Goal: Task Accomplishment & Management: Manage account settings

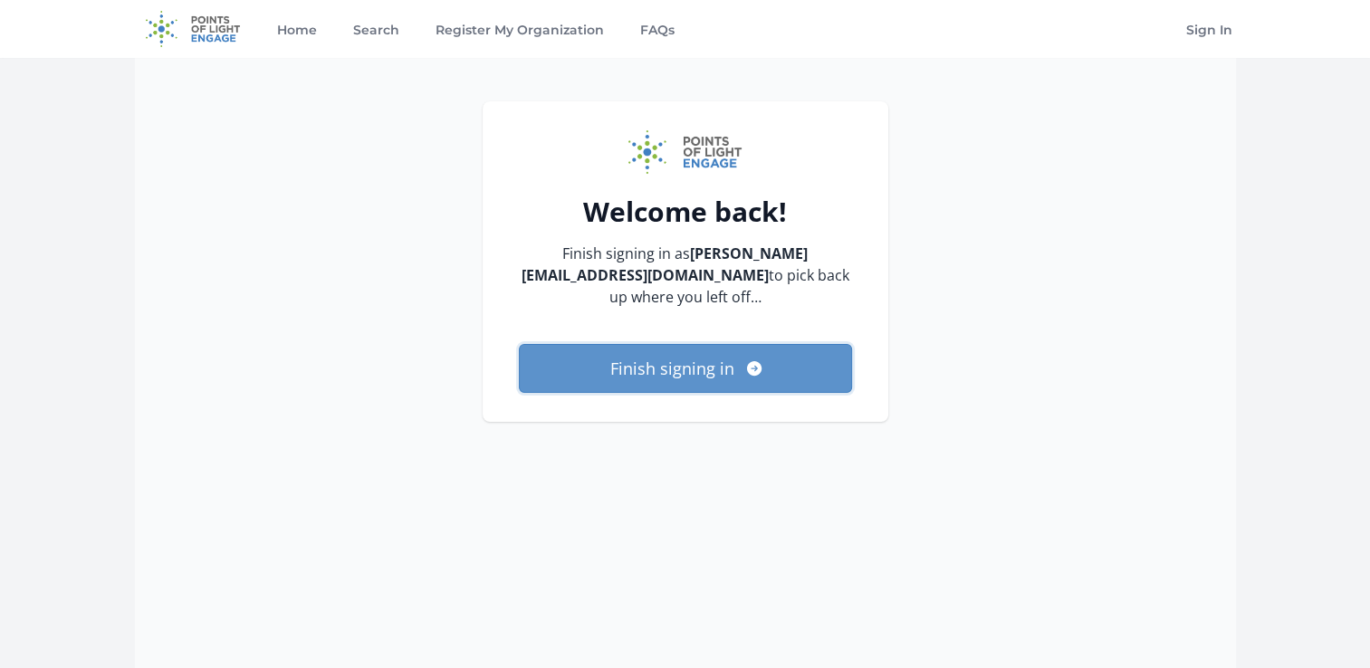
click at [723, 369] on button "Finish signing in" at bounding box center [685, 368] width 333 height 49
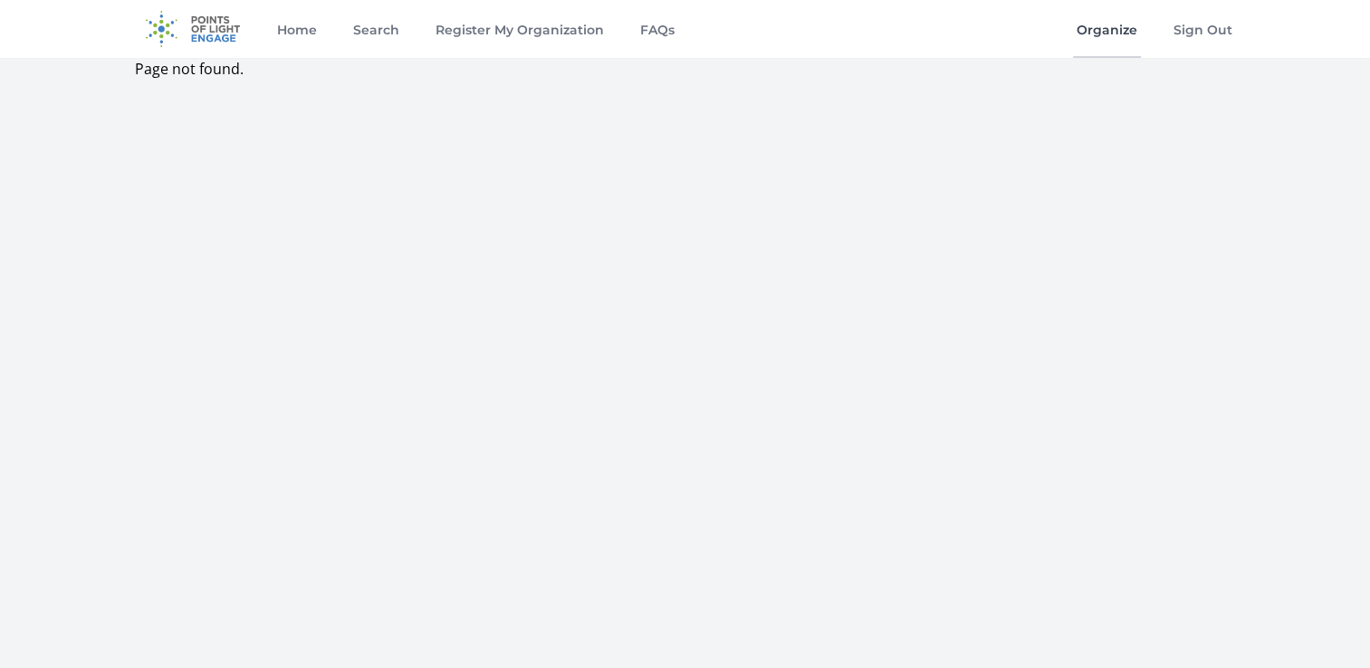
click at [1108, 34] on link "Organize" at bounding box center [1107, 29] width 68 height 58
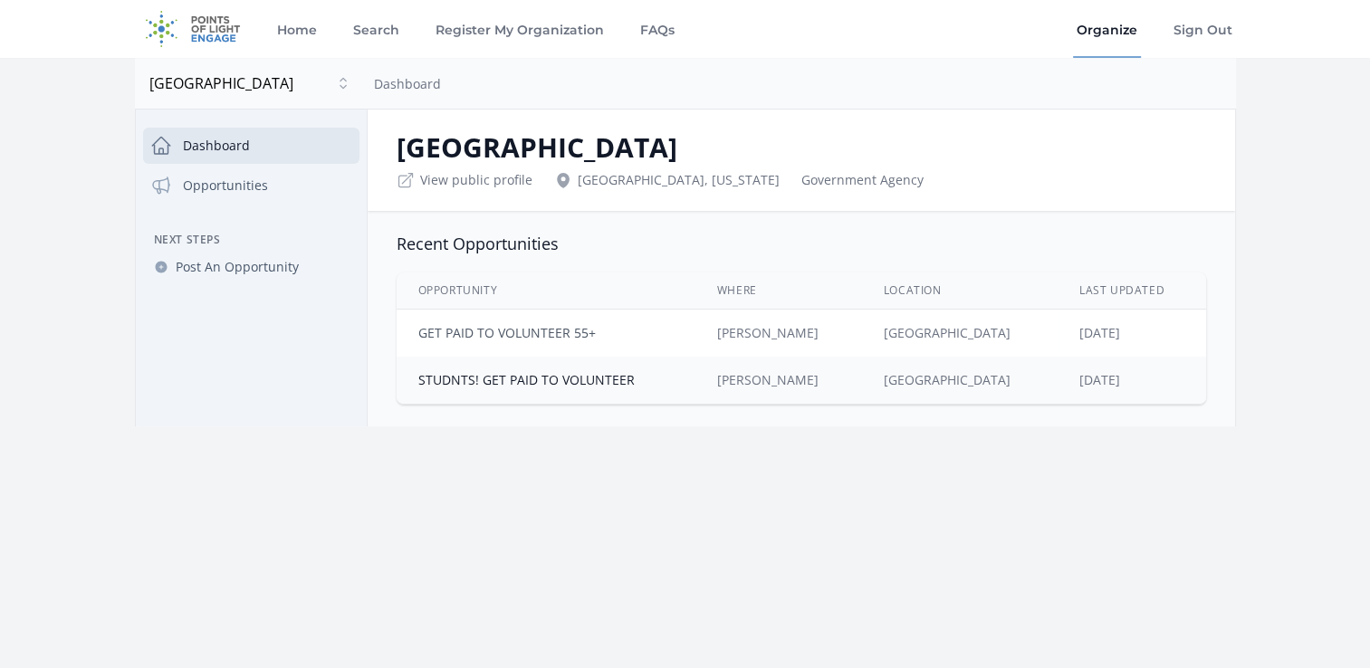
click at [565, 334] on link "GET PAID TO VOLUNTEER 55+" at bounding box center [506, 332] width 177 height 17
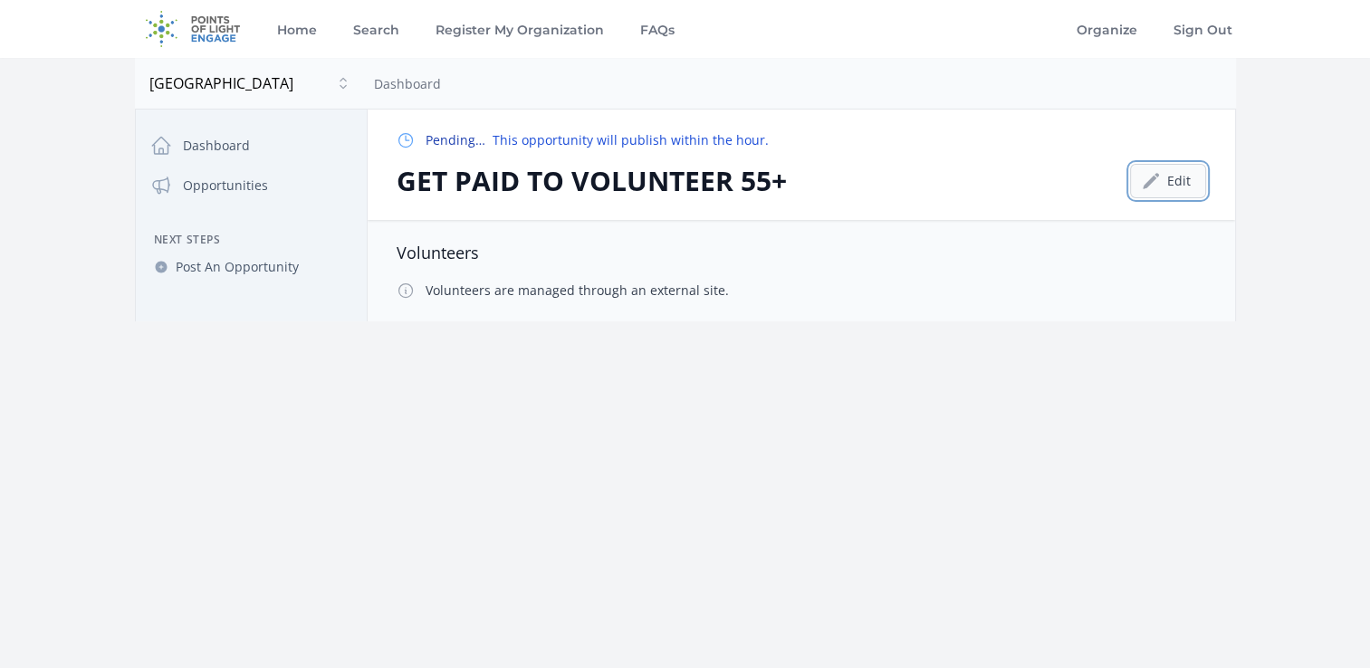
click at [1174, 175] on link "Edit" at bounding box center [1168, 181] width 76 height 34
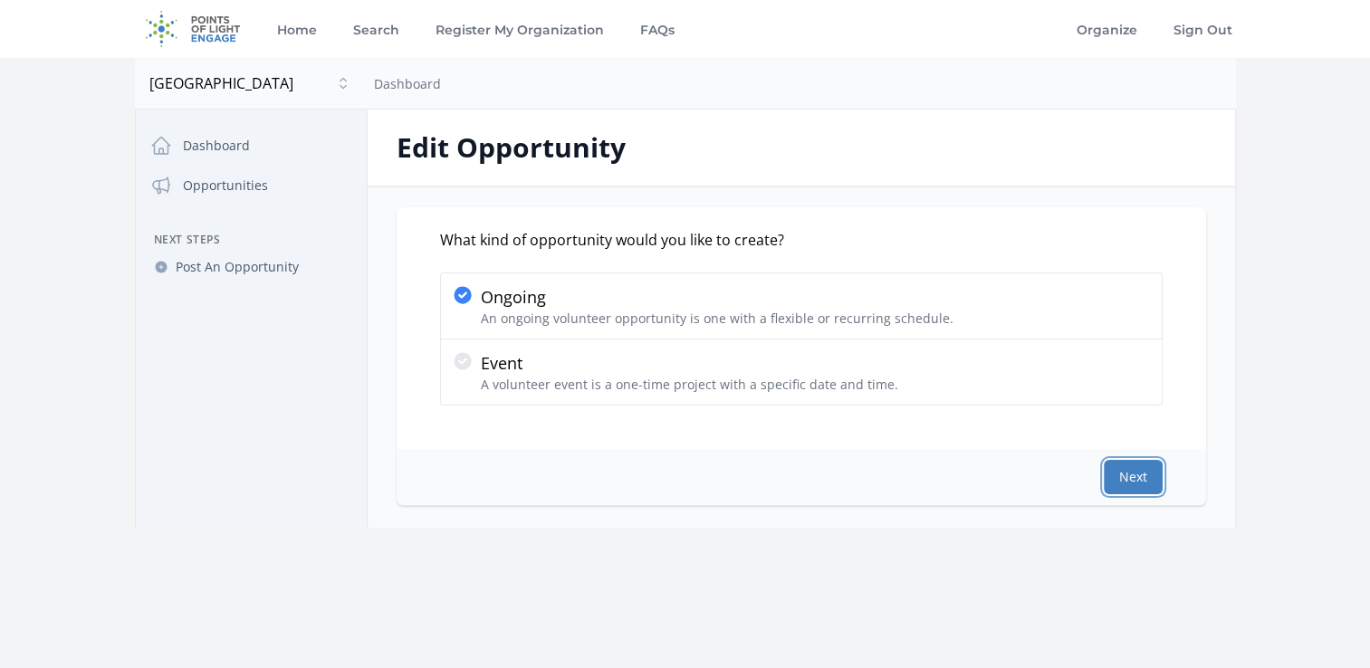
click at [1151, 468] on button "Next" at bounding box center [1133, 477] width 59 height 34
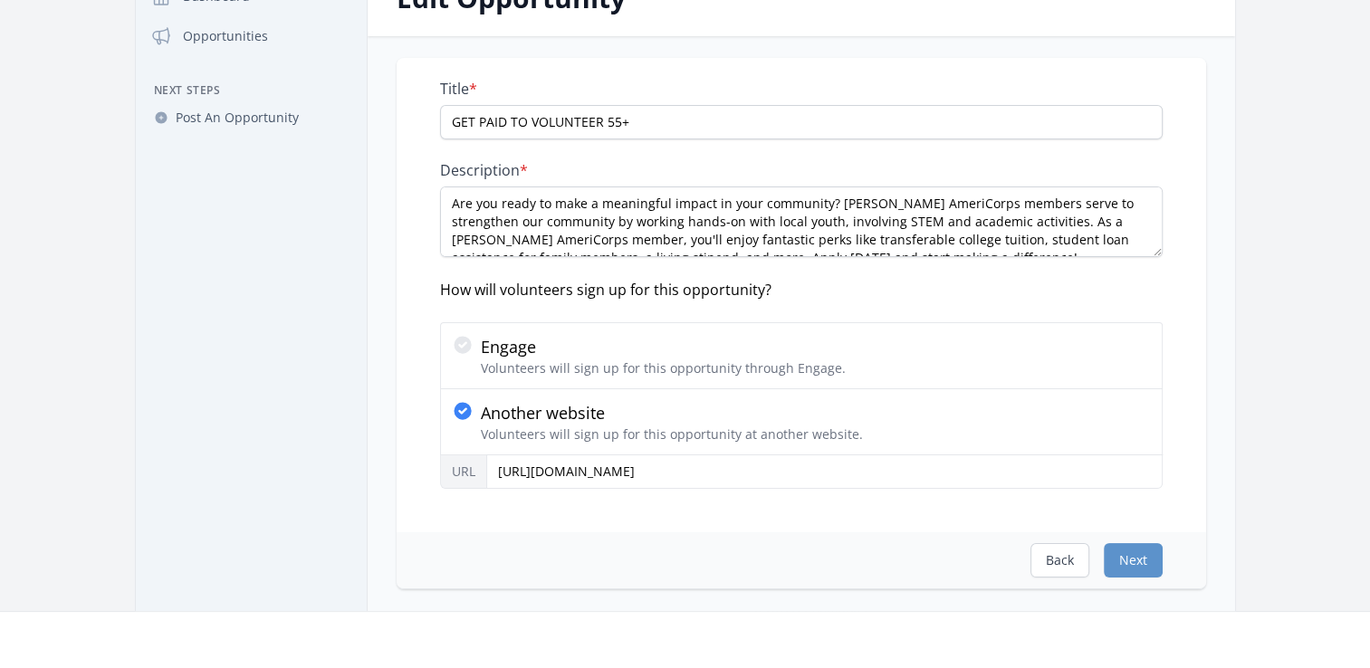
scroll to position [181, 0]
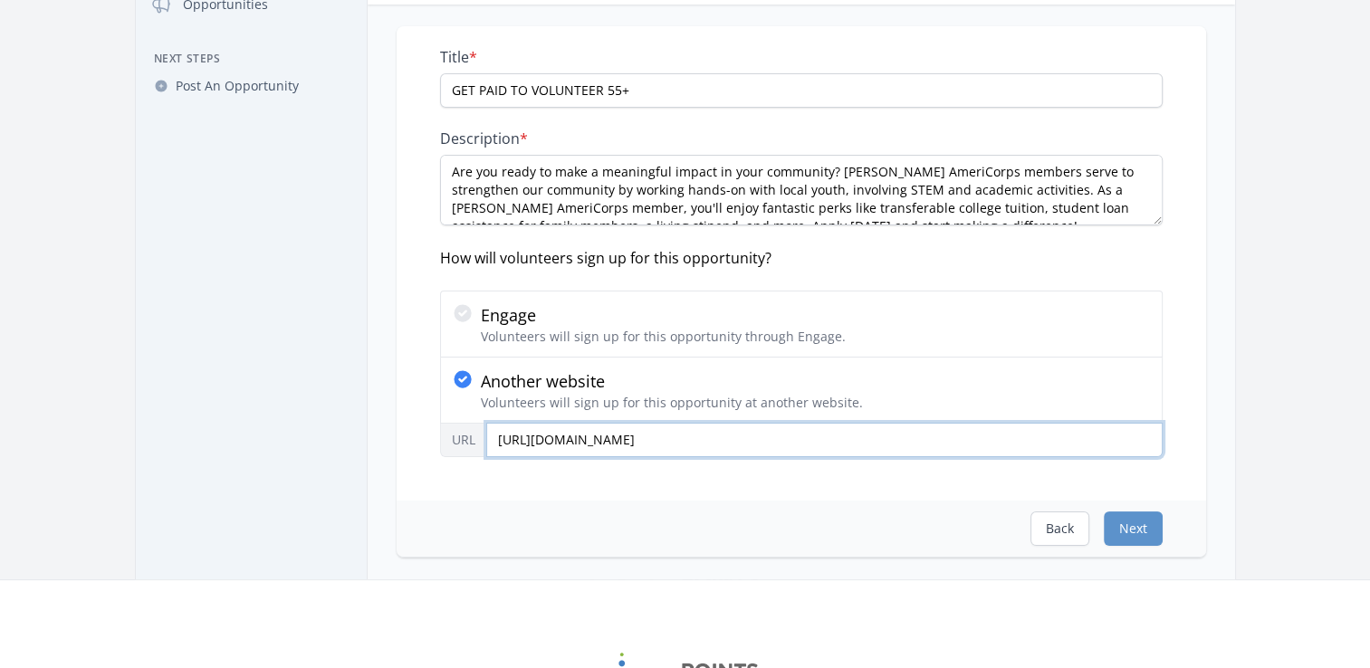
click at [1037, 440] on input "https://www.cityofhenderson.com/our-city/initiatives/education/americorps-oppor…" at bounding box center [824, 440] width 676 height 34
click at [797, 435] on input "https://www.cityofhenderson.com/our-city/initiatives/education/americorps-oppor…" at bounding box center [824, 440] width 676 height 34
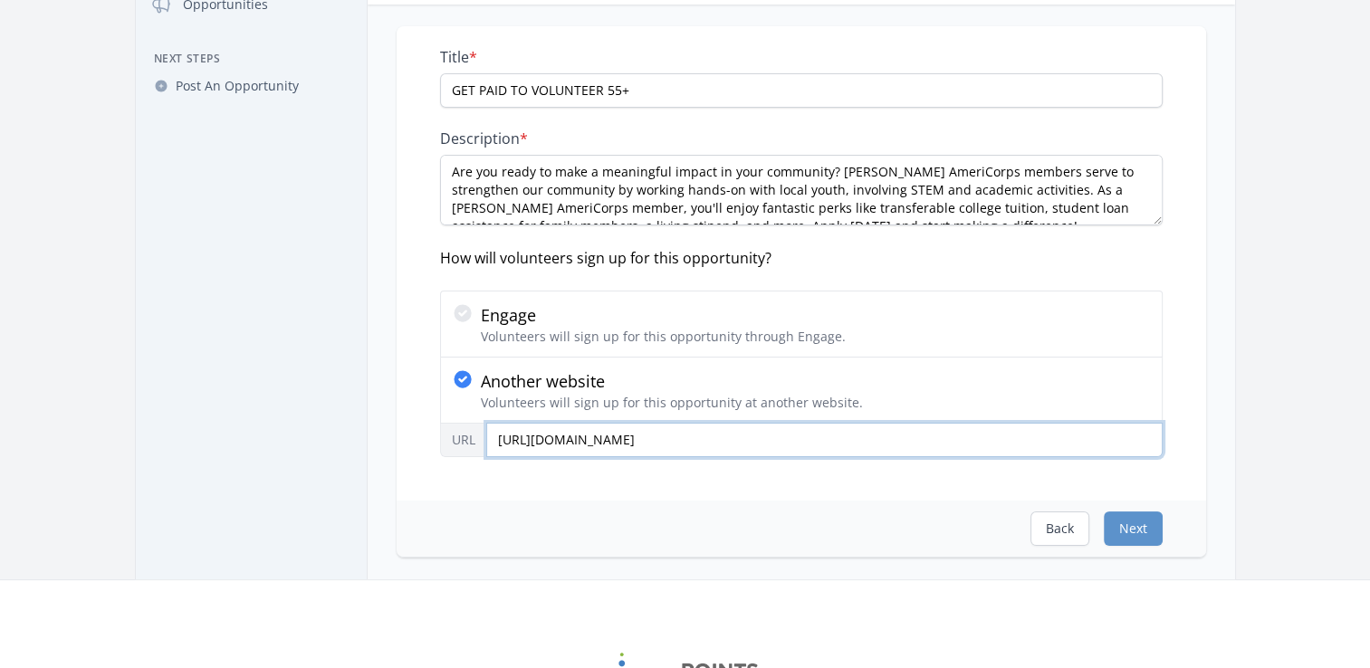
click at [797, 435] on input "[URL][DOMAIN_NAME]" at bounding box center [824, 440] width 676 height 34
paste input "[URL][DOMAIN_NAME]"
type input "[URL][DOMAIN_NAME]"
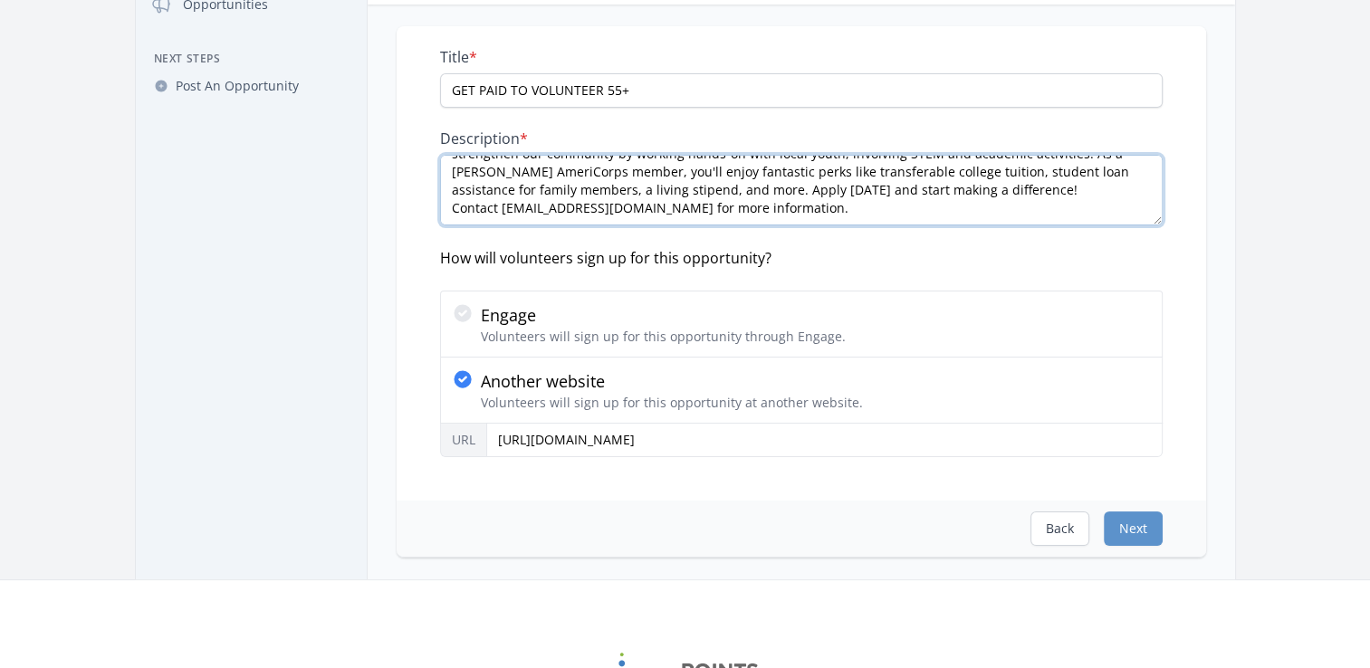
scroll to position [0, 0]
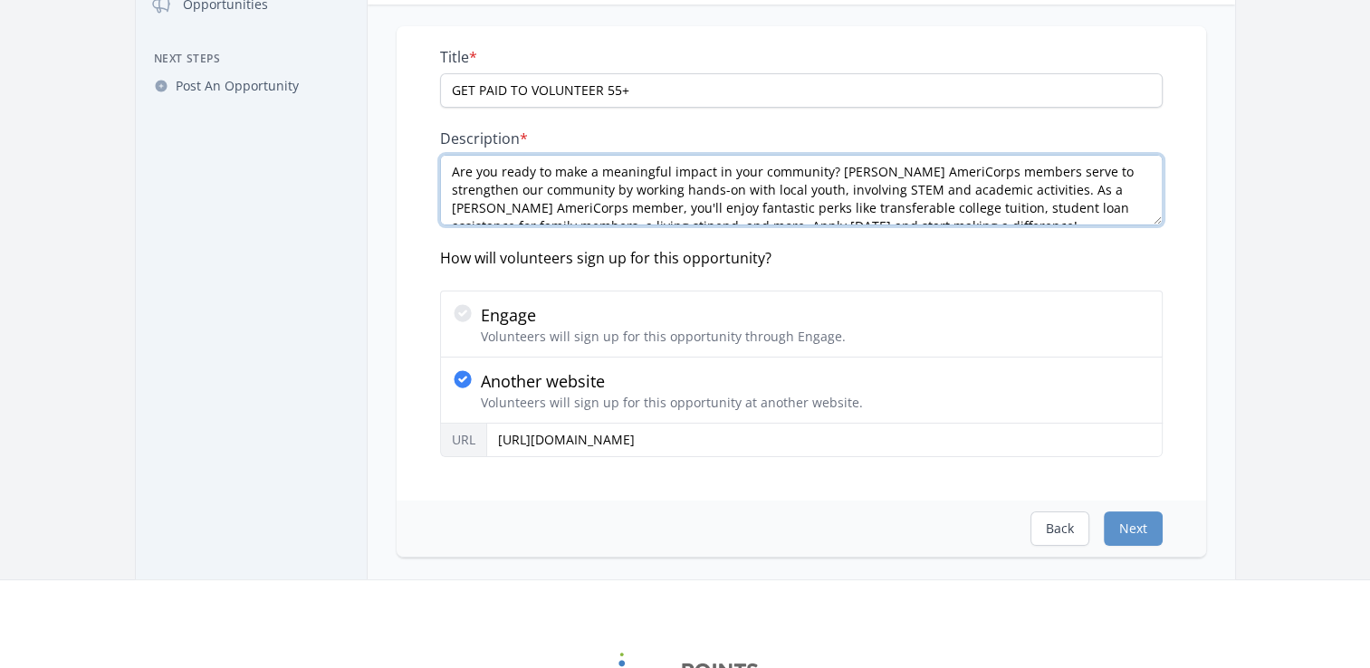
drag, startPoint x: 1081, startPoint y: 189, endPoint x: 411, endPoint y: 136, distance: 672.2
click at [411, 136] on div "Title * GET PAID TO VOLUNTEER 55+ Description * Are you ready to make a meaning…" at bounding box center [802, 263] width 810 height 474
paste textarea "ttention SENIORS 55 and up! Are you ready to make a meaningful impact in your c…"
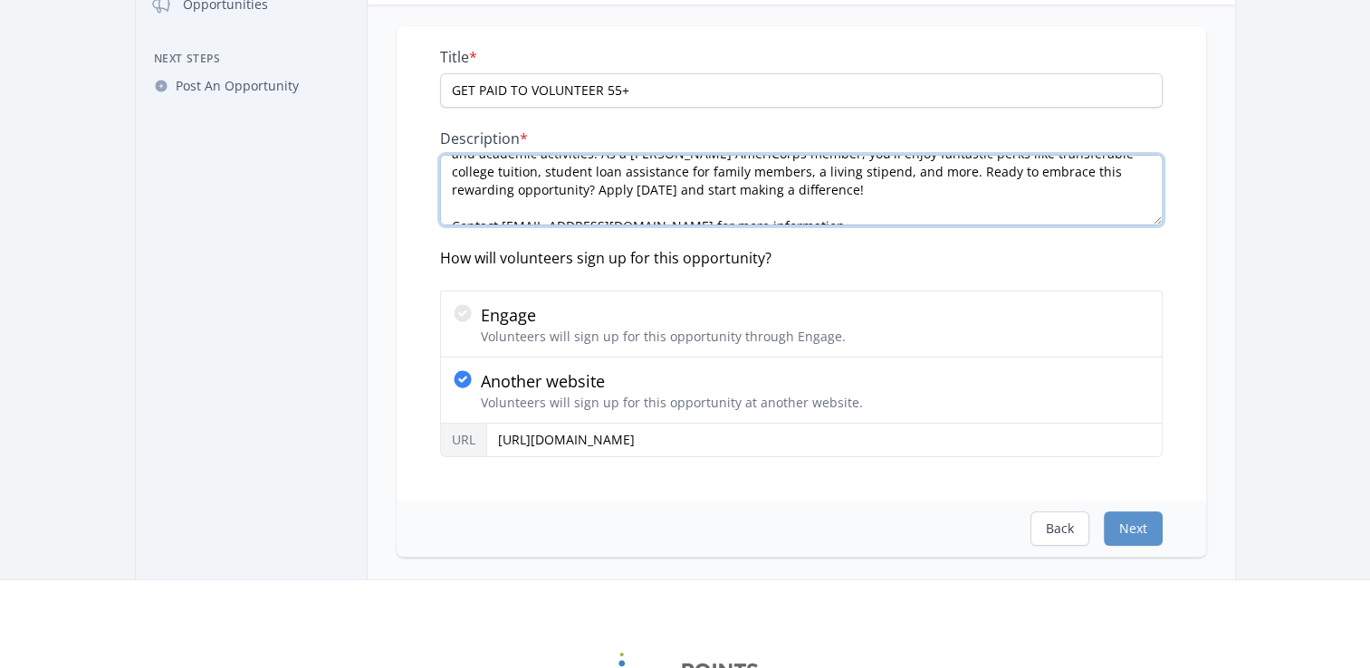
scroll to position [72, 0]
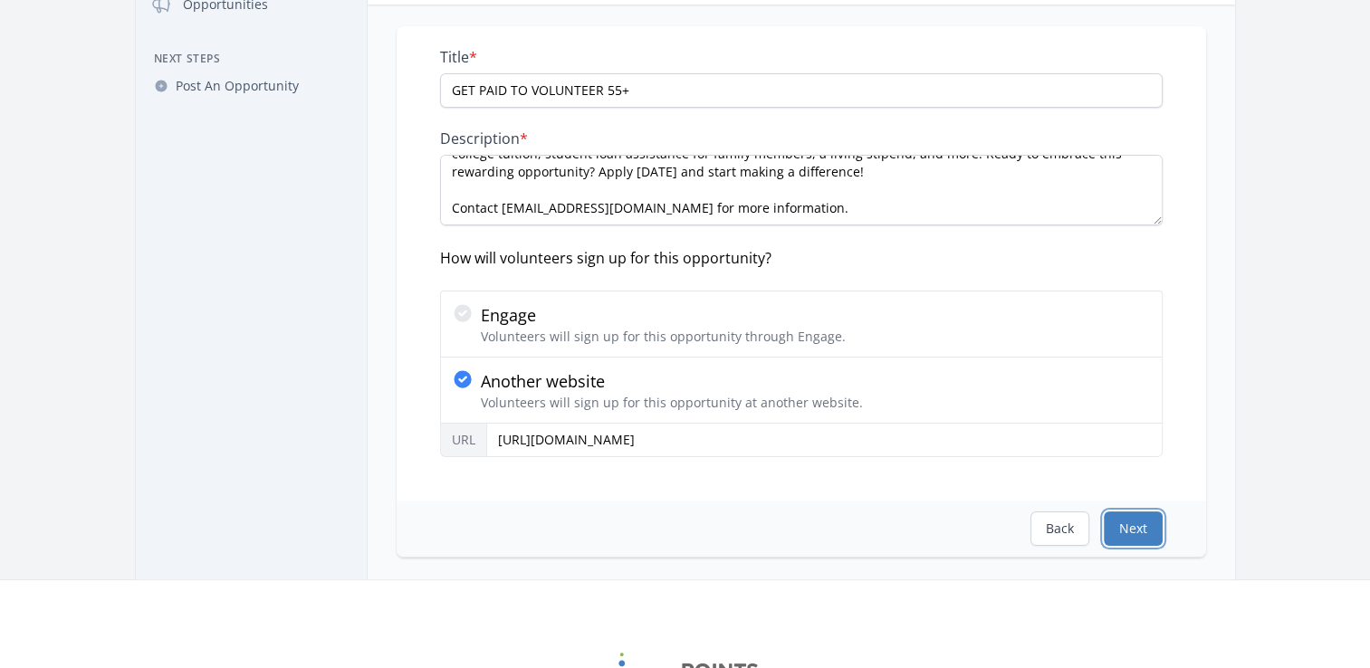
click at [1147, 528] on button "Next" at bounding box center [1133, 529] width 59 height 34
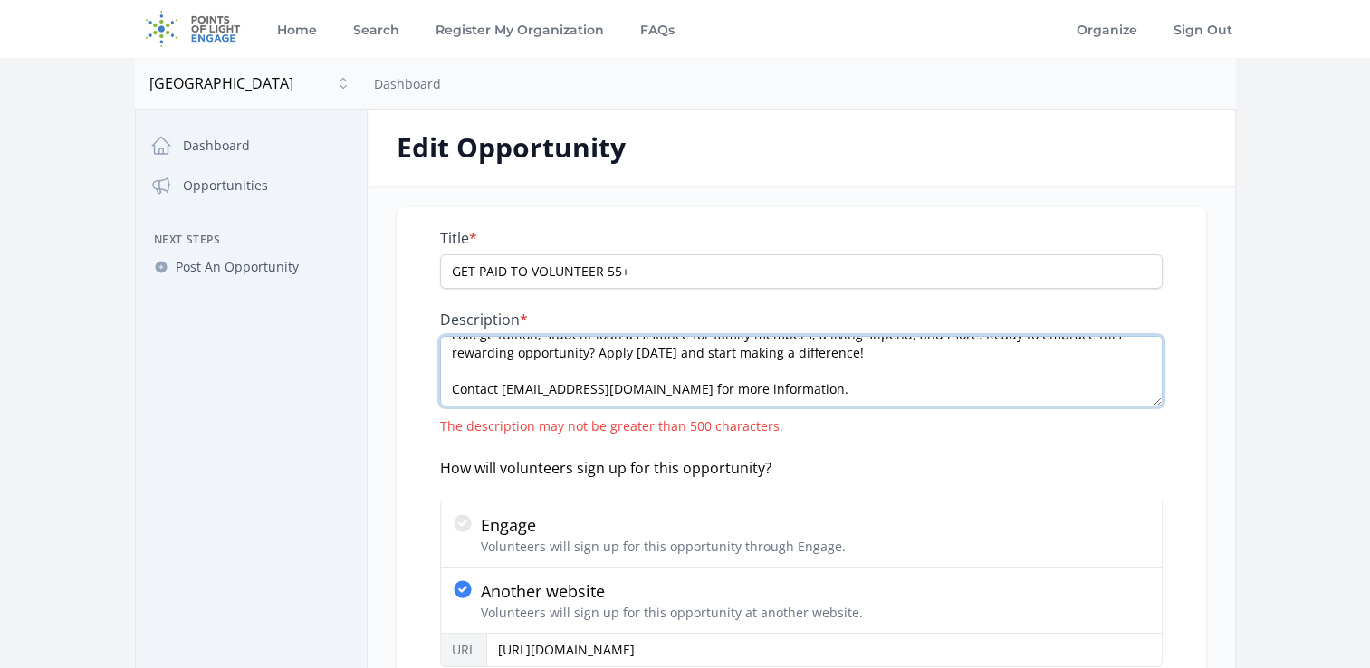
click at [828, 389] on textarea "Attention SENIORS 55 and up! Are you ready to make a meaningful impact in your …" at bounding box center [801, 371] width 723 height 71
drag, startPoint x: 843, startPoint y: 392, endPoint x: 442, endPoint y: 400, distance: 401.2
click at [443, 400] on textarea "Attention SENIORS 55 and up! Are you ready to make a meaningful impact in your …" at bounding box center [801, 371] width 723 height 71
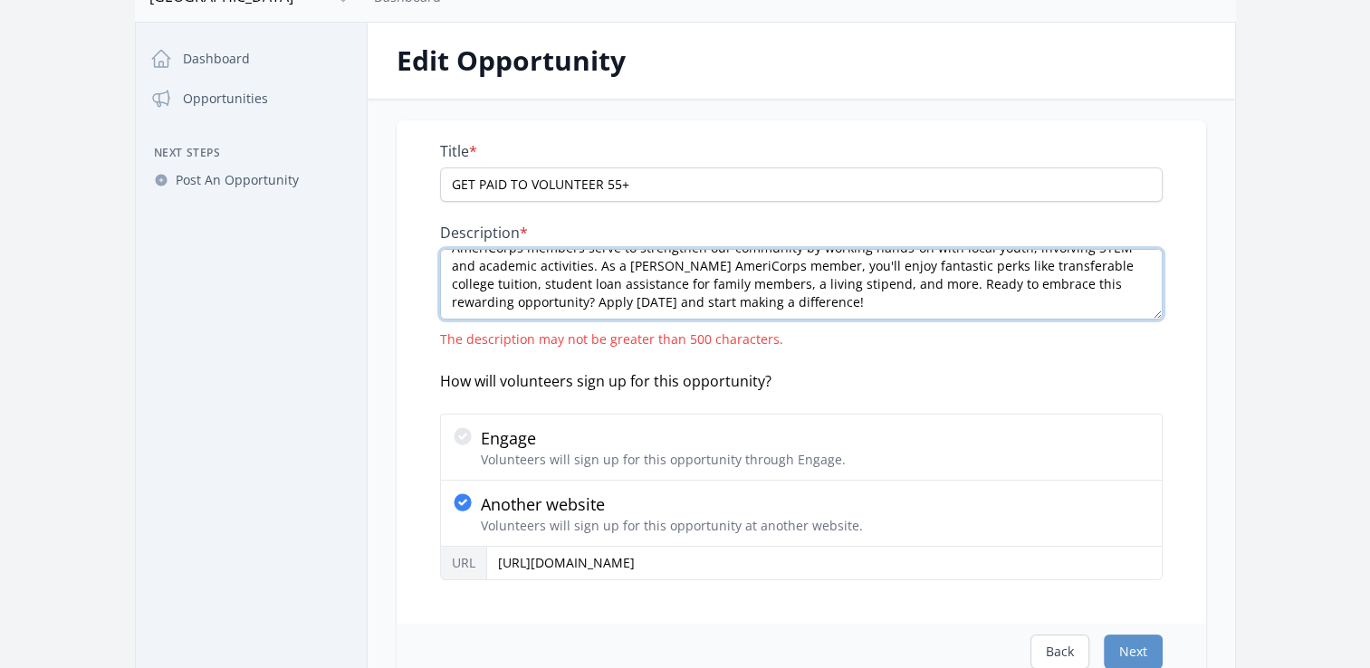
scroll to position [272, 0]
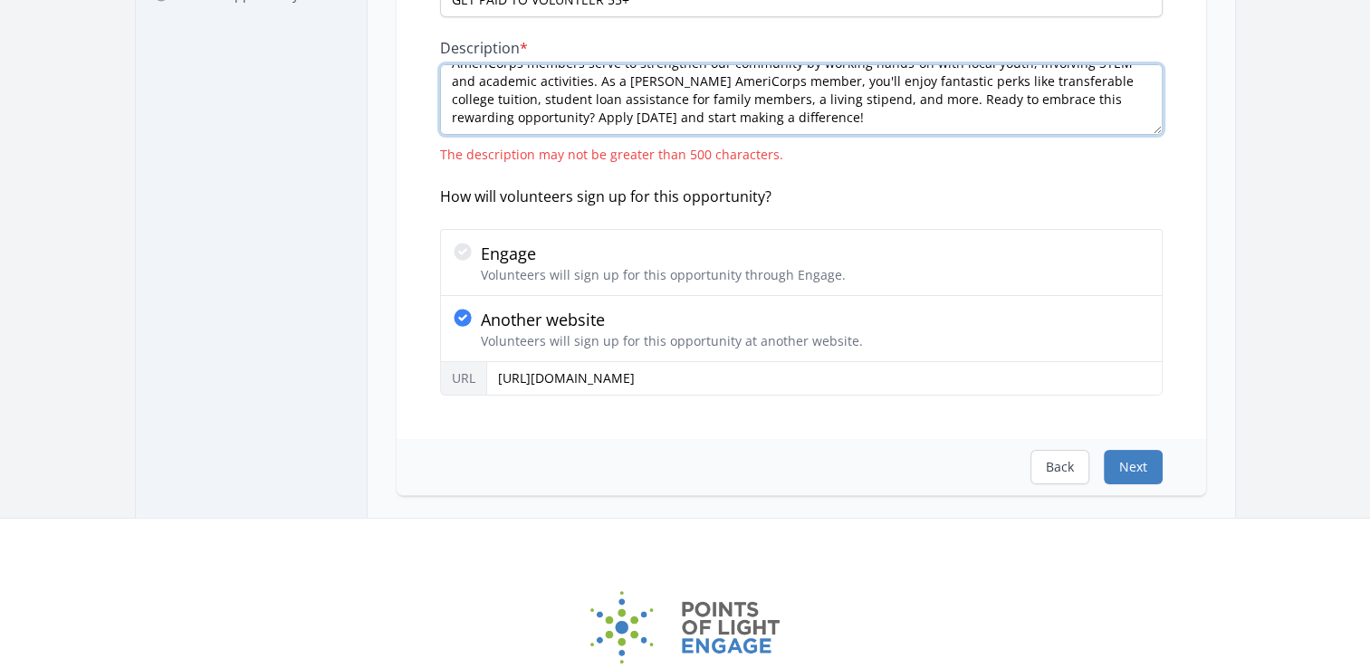
type textarea "Attention SENIORS 55 and up! Are you ready to make a meaningful impact in your …"
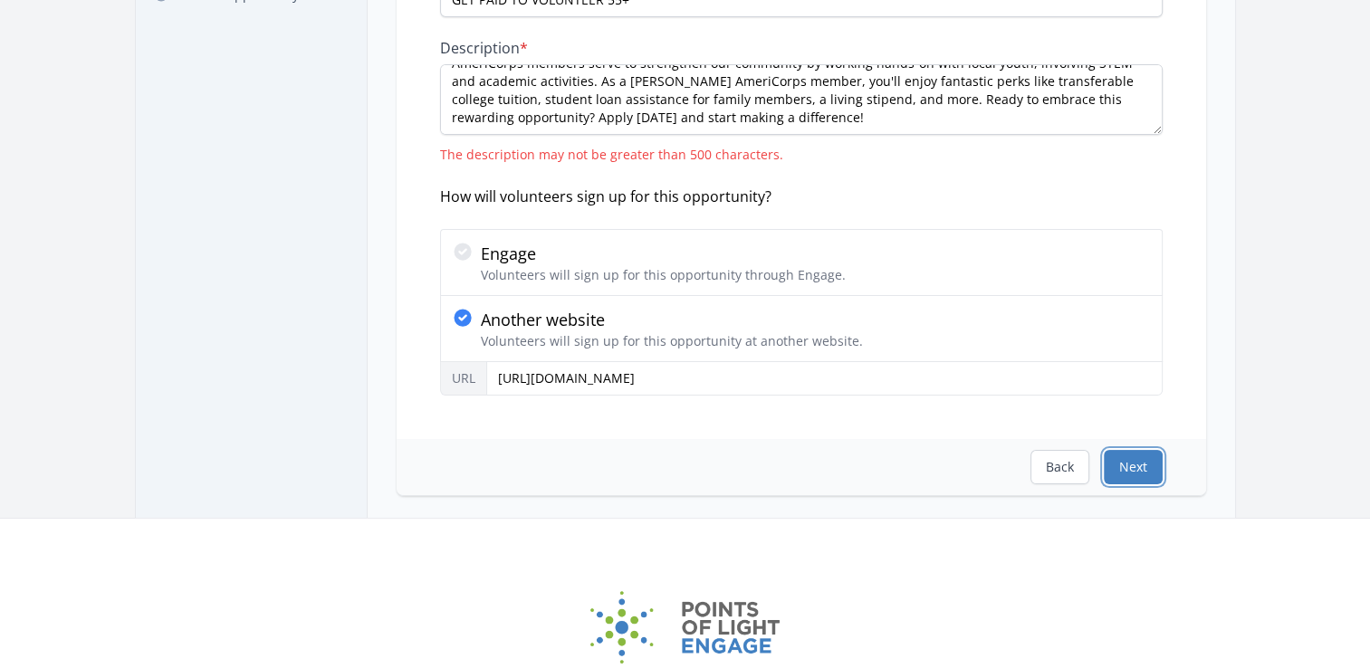
click at [1126, 470] on button "Next" at bounding box center [1133, 467] width 59 height 34
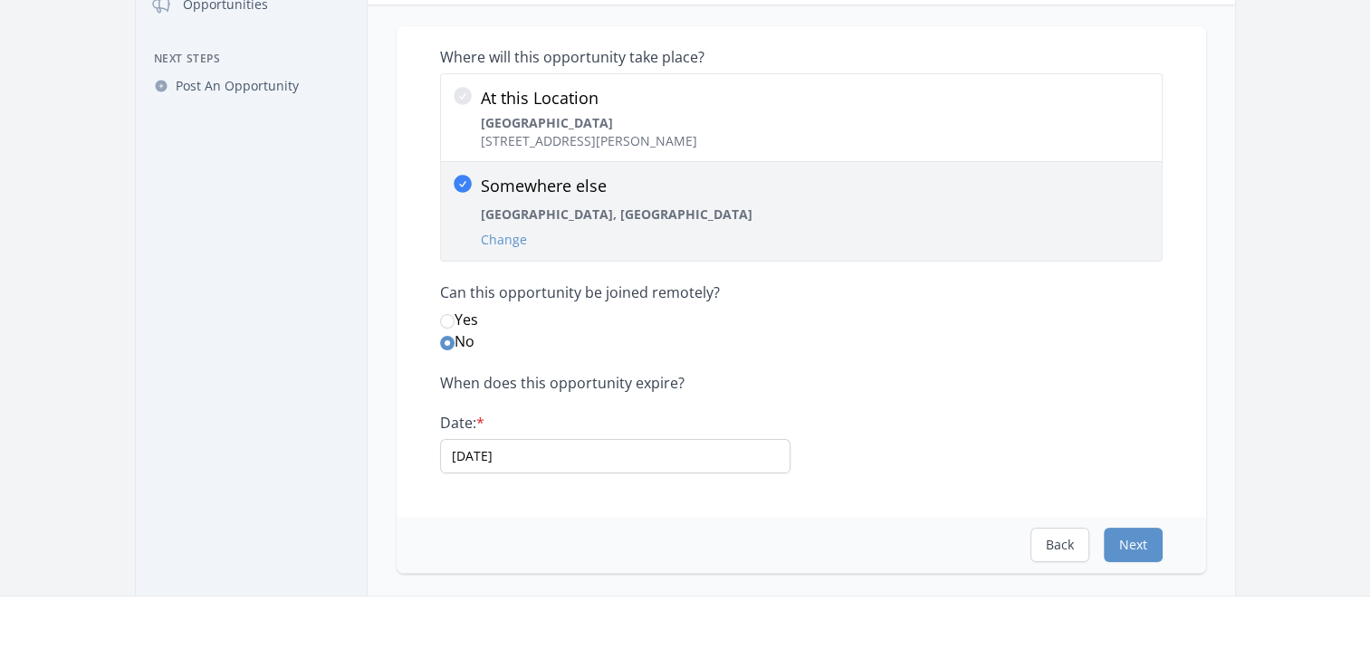
scroll to position [91, 0]
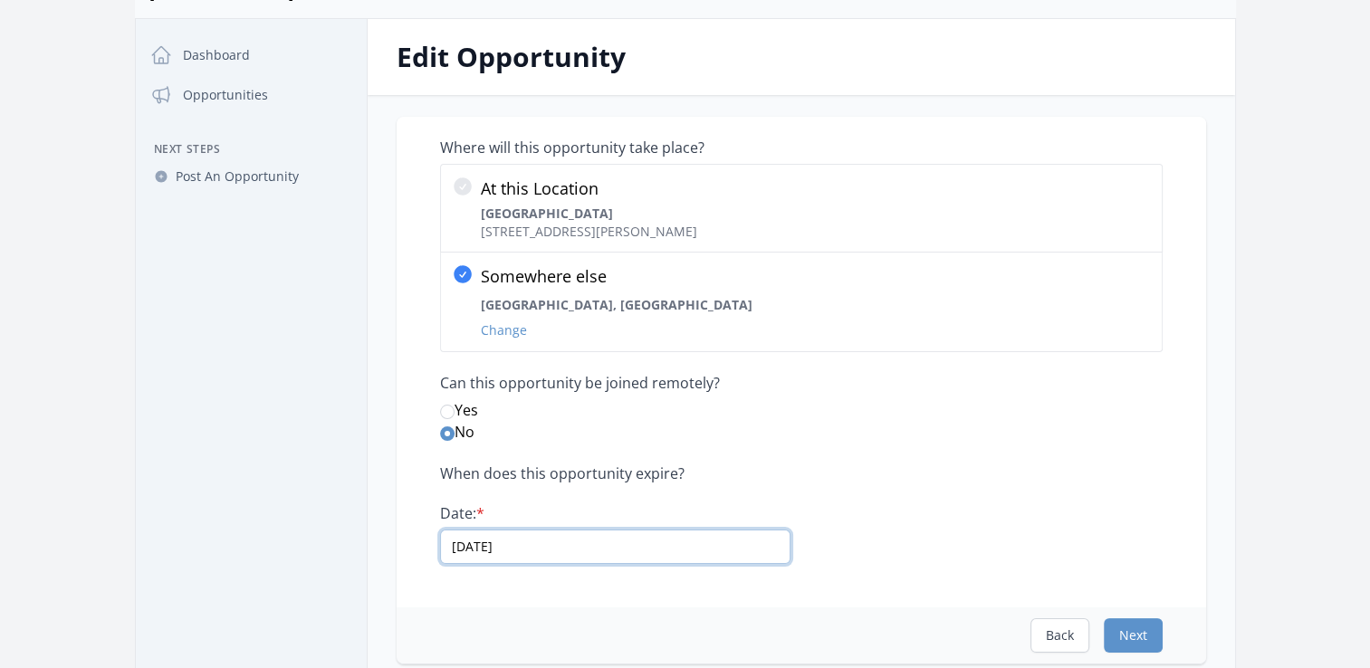
click at [630, 552] on input "09/30/2024" at bounding box center [615, 547] width 350 height 34
drag, startPoint x: 452, startPoint y: 545, endPoint x: 535, endPoint y: 543, distance: 83.3
click at [535, 543] on input "09/30/2025" at bounding box center [615, 547] width 350 height 34
type input "01/01/2026"
click at [1131, 636] on button "Next" at bounding box center [1133, 635] width 59 height 34
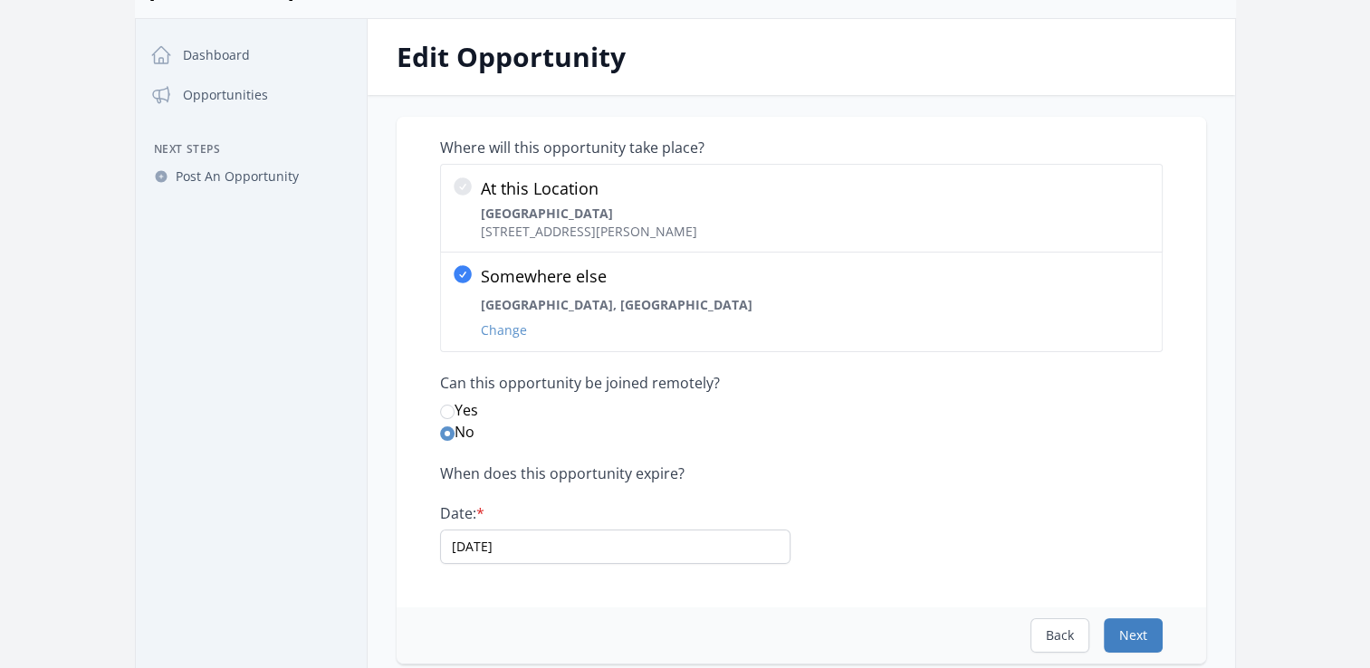
scroll to position [0, 0]
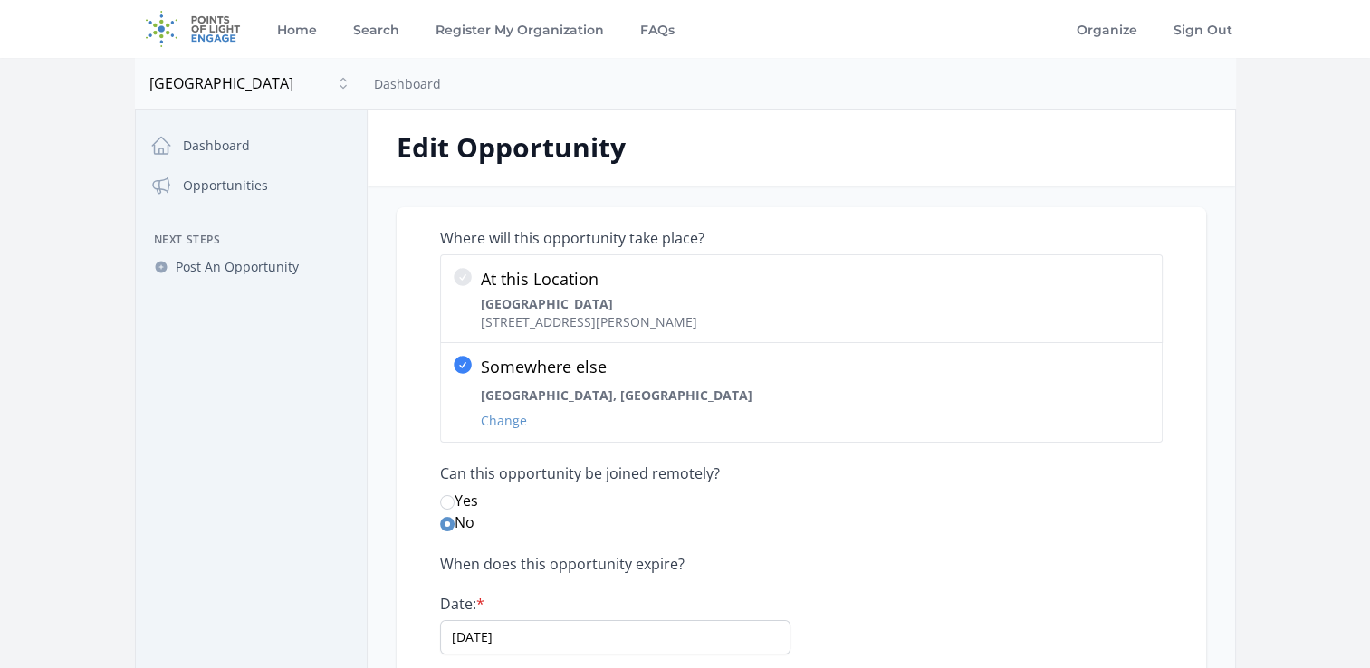
select select "Good for Seniors"
select select "Leadership"
select select "Mentoring"
select select "Children & Youth"
select select "Education"
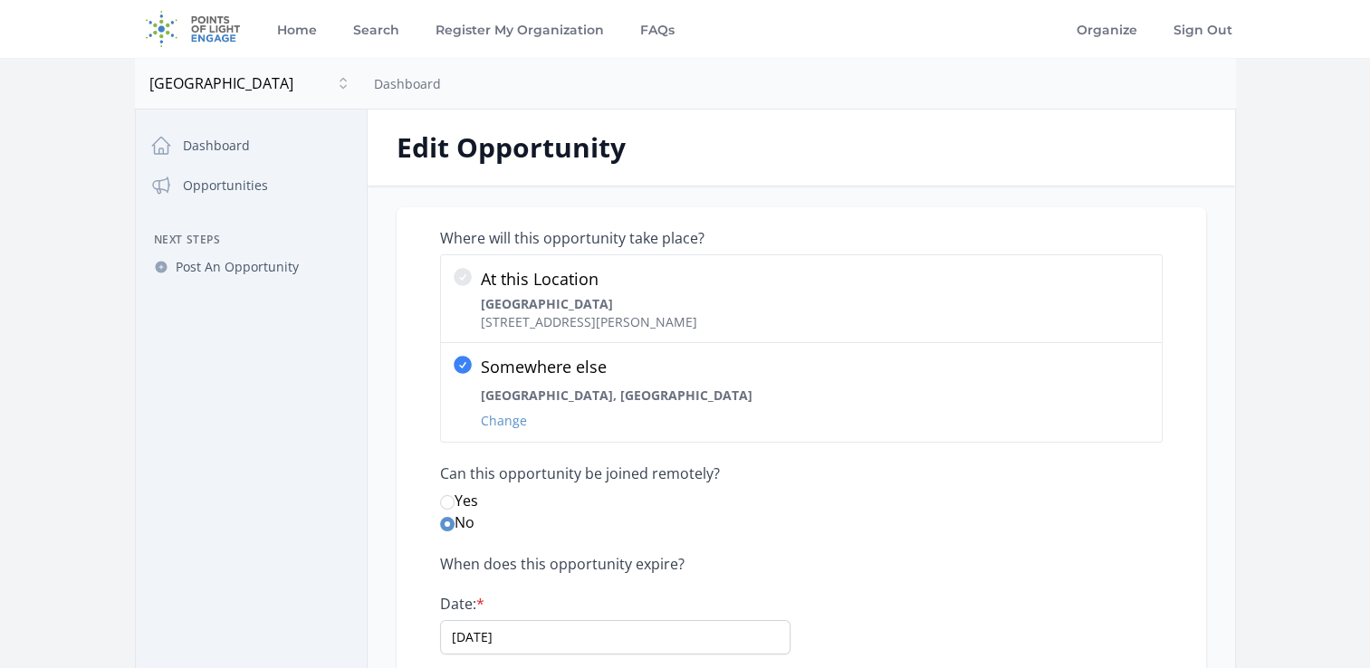
select select "Community Strengthening"
select select "Quality Education"
select select "Partnerships"
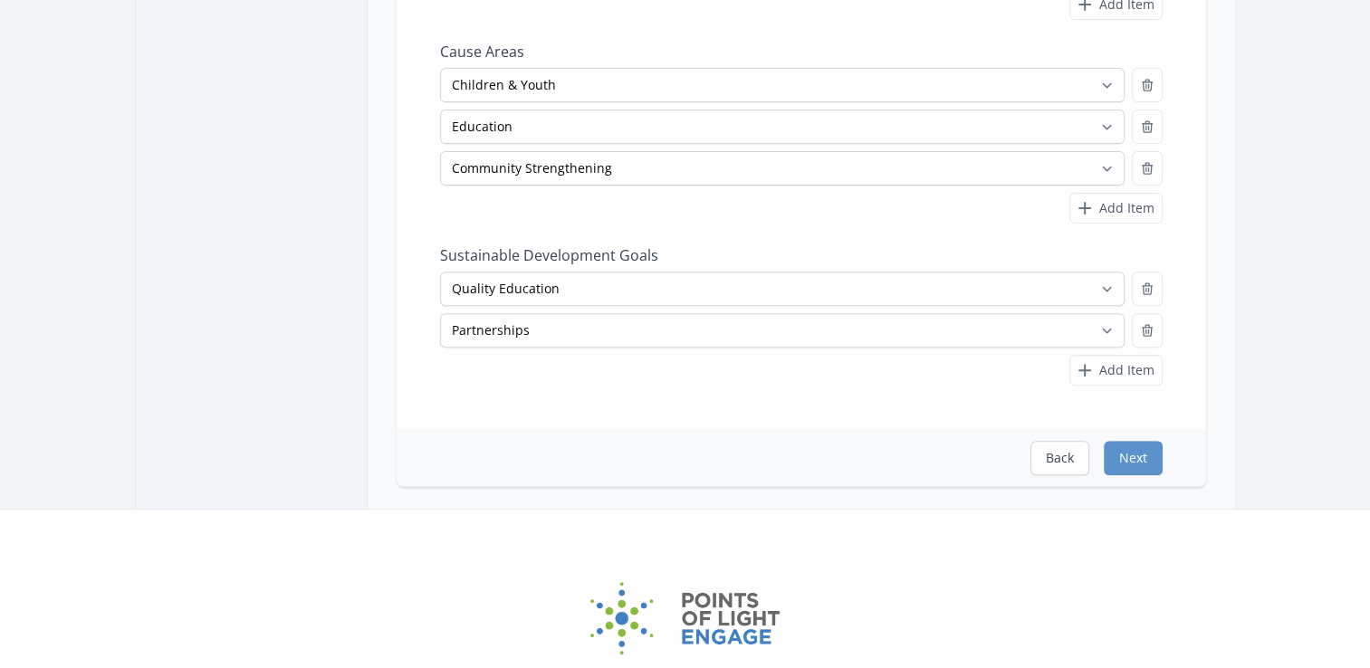
scroll to position [634, 0]
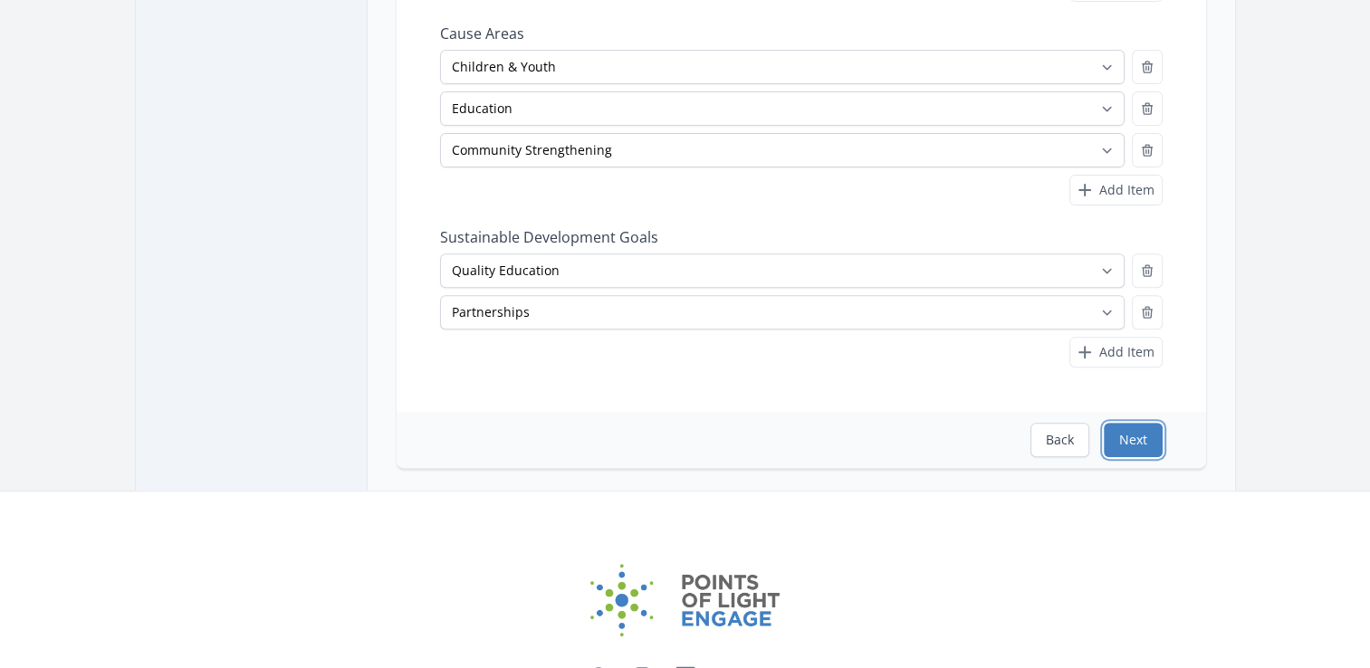
click at [1137, 434] on button "Next" at bounding box center [1133, 440] width 59 height 34
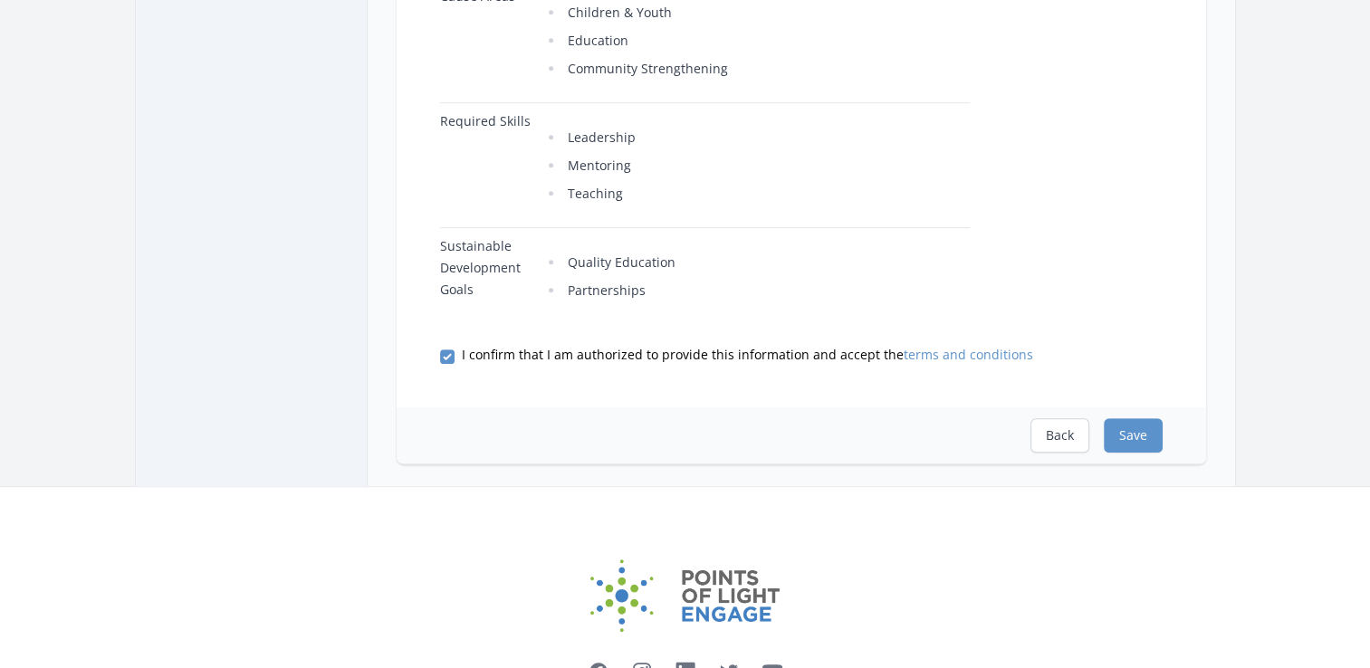
scroll to position [905, 0]
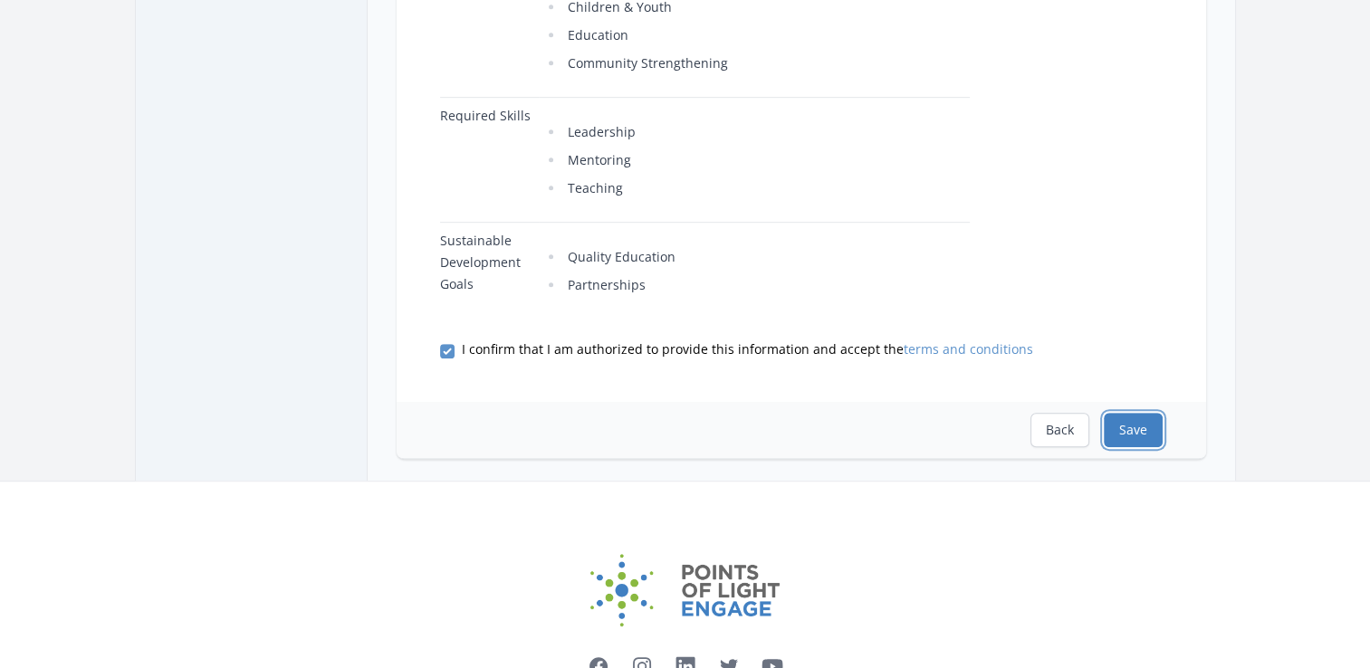
click at [1135, 445] on button "Save" at bounding box center [1133, 430] width 59 height 34
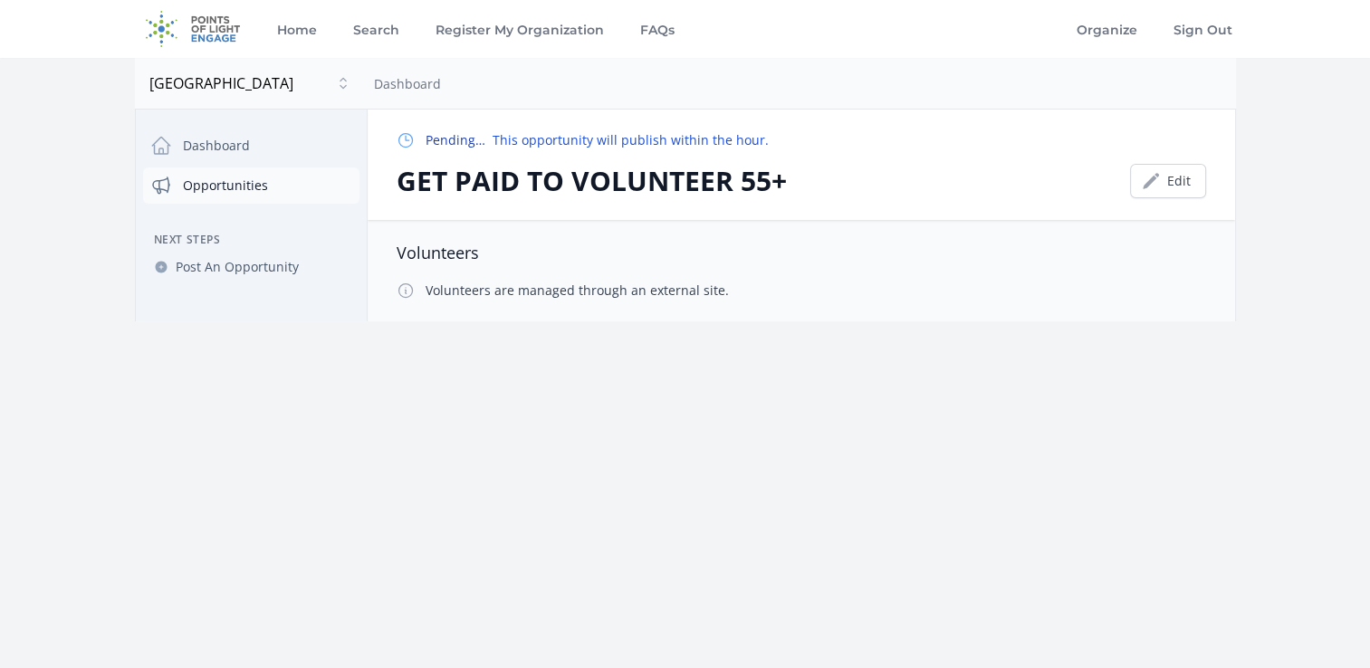
click at [235, 193] on link "Opportunities" at bounding box center [251, 186] width 216 height 36
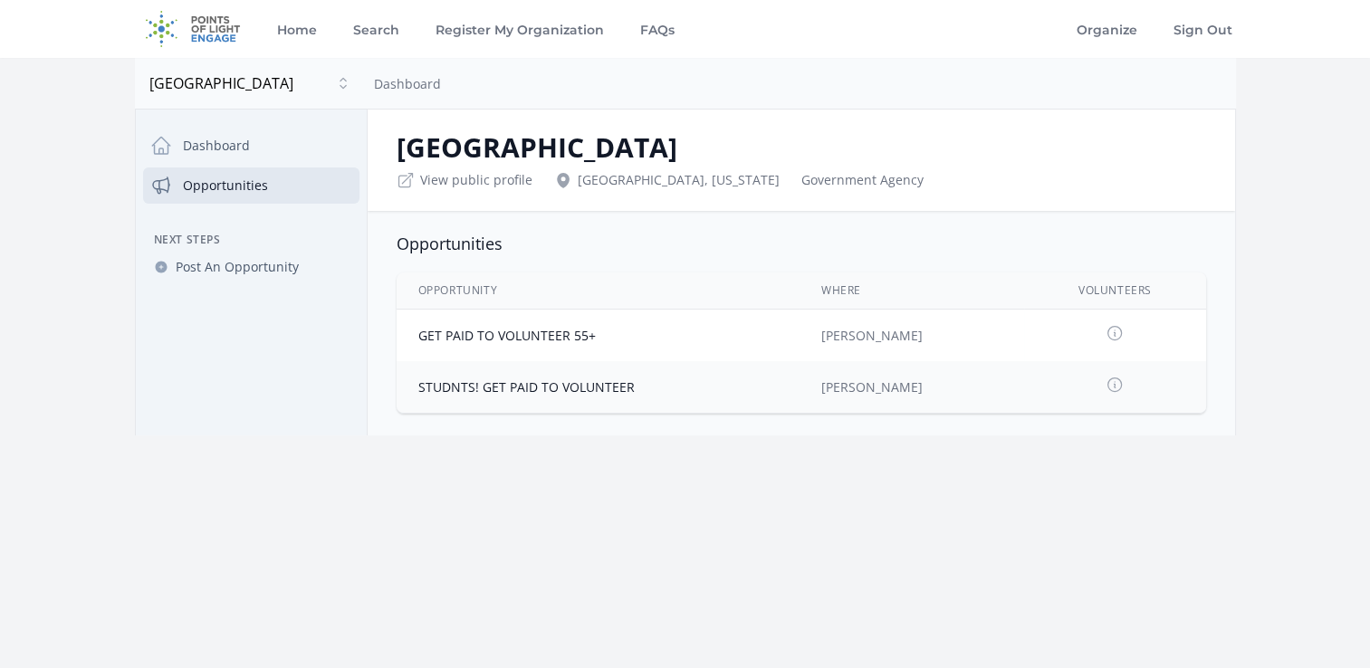
click at [1106, 385] on icon at bounding box center [1115, 385] width 18 height 18
click at [495, 397] on td "STUDNTS! GET PAID TO VOLUNTEER" at bounding box center [598, 387] width 403 height 52
click at [499, 390] on link "STUDNTS! GET PAID TO VOLUNTEER" at bounding box center [526, 386] width 216 height 17
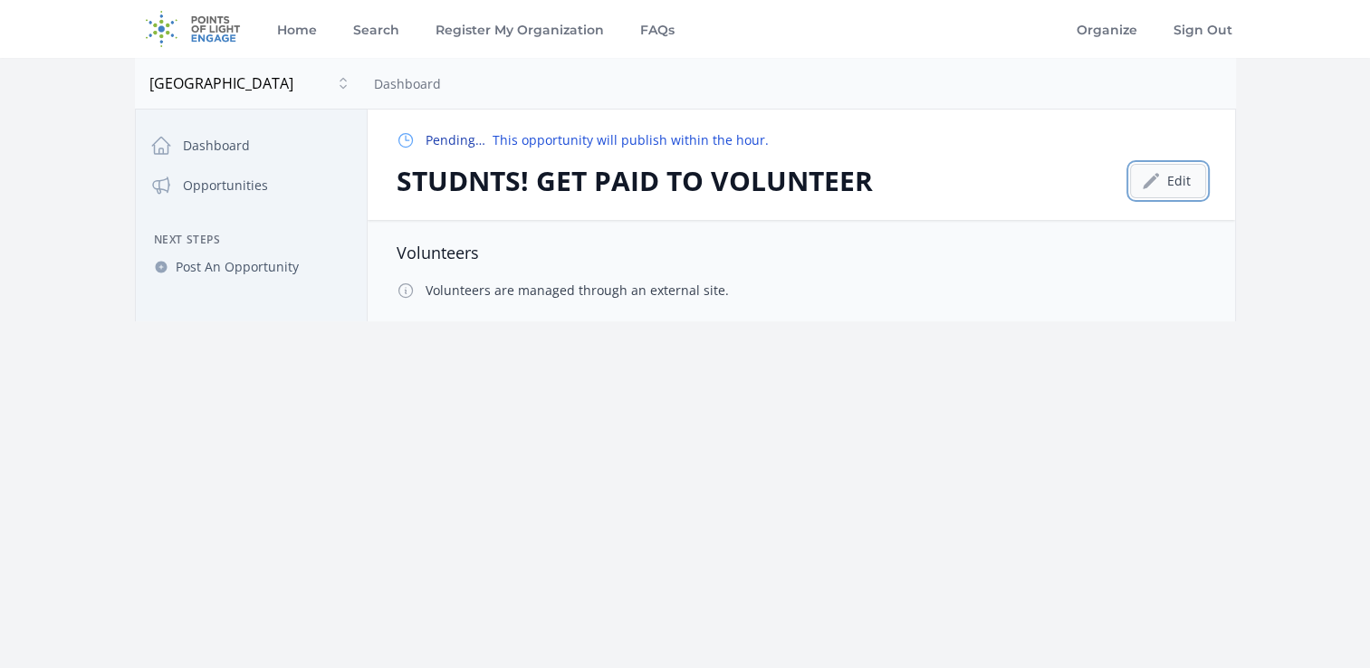
click at [1177, 174] on link "Edit" at bounding box center [1168, 181] width 76 height 34
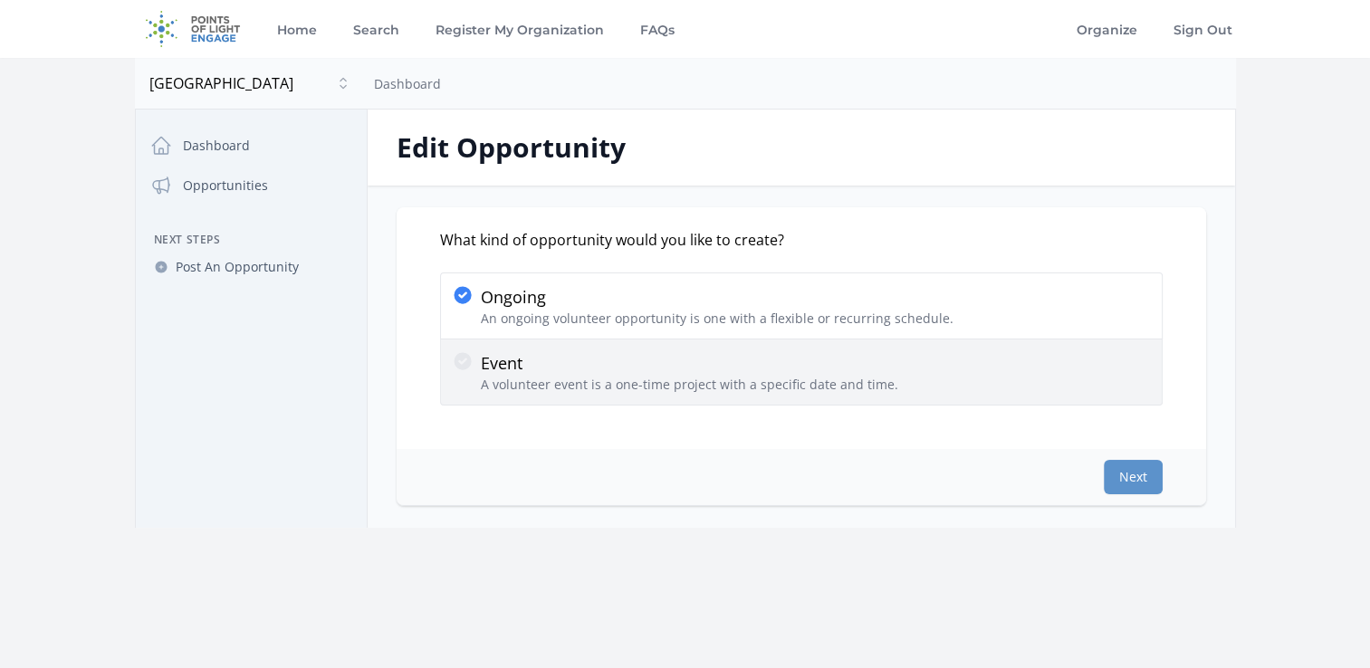
click at [535, 386] on p "A volunteer event is a one-time project with a specific date and time." at bounding box center [689, 385] width 417 height 18
click at [0, 0] on input "Event A volunteer event is a one-time project with a specific date and time." at bounding box center [0, 0] width 0 height 0
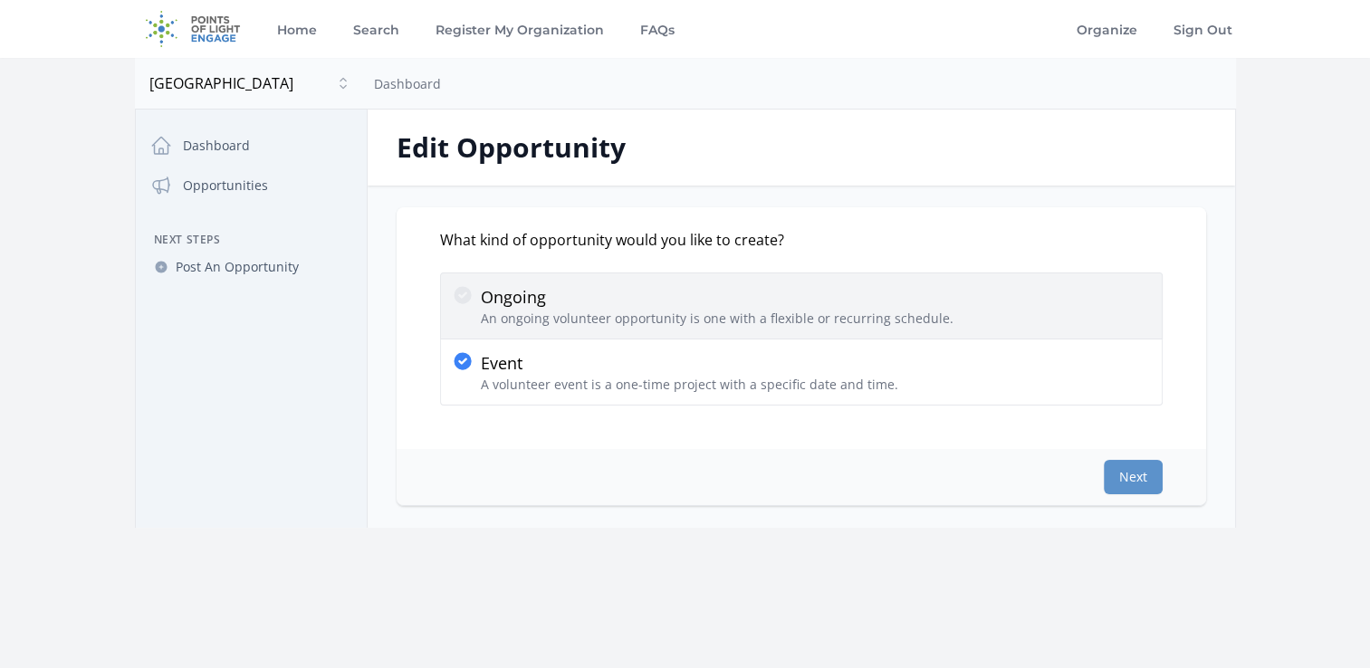
click at [693, 293] on p "Ongoing" at bounding box center [717, 296] width 473 height 25
click at [0, 0] on input "Ongoing An ongoing volunteer opportunity is one with a flexible or recurring sc…" at bounding box center [0, 0] width 0 height 0
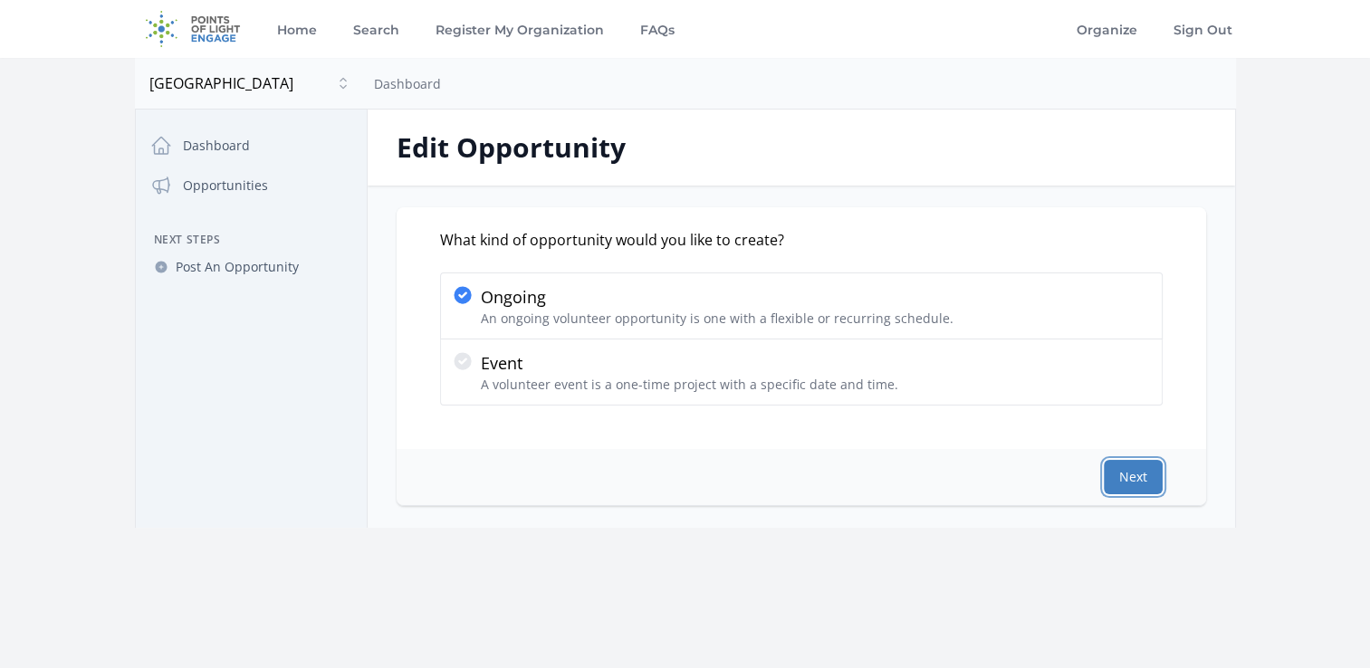
click at [1145, 472] on button "Next" at bounding box center [1133, 477] width 59 height 34
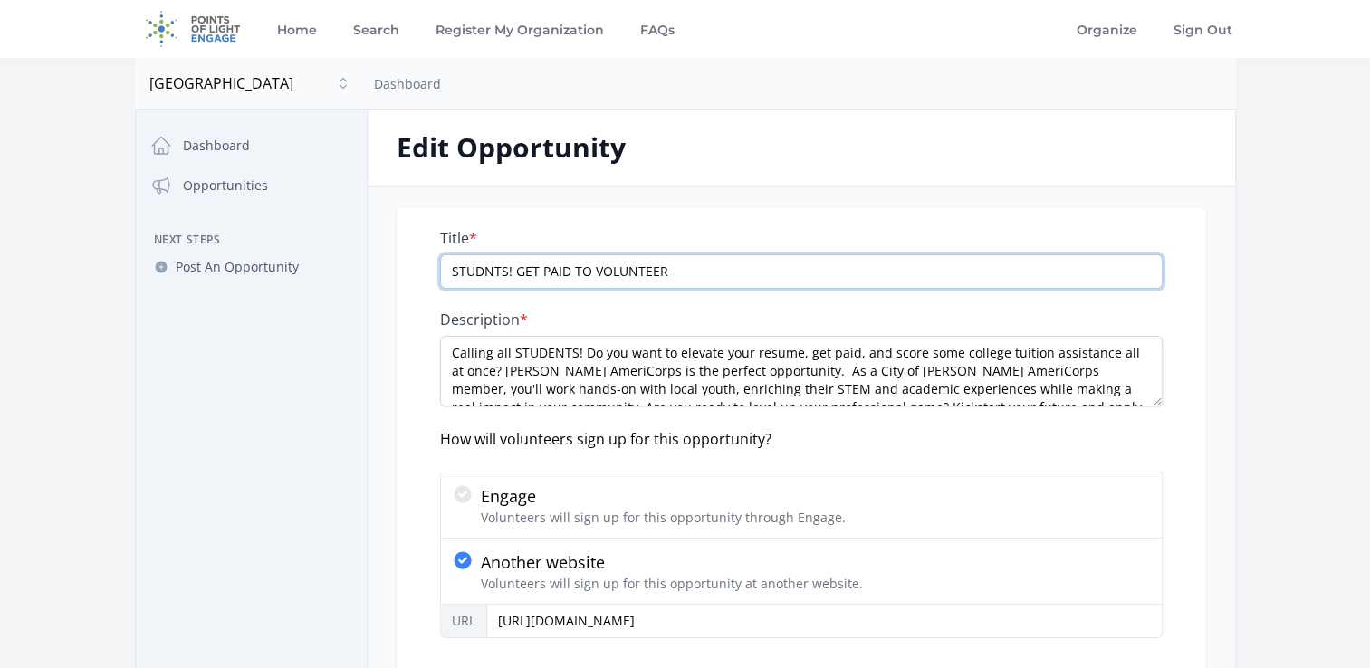
click at [485, 271] on input "STUDNTS! GET PAID TO VOLUNTEER" at bounding box center [801, 271] width 723 height 34
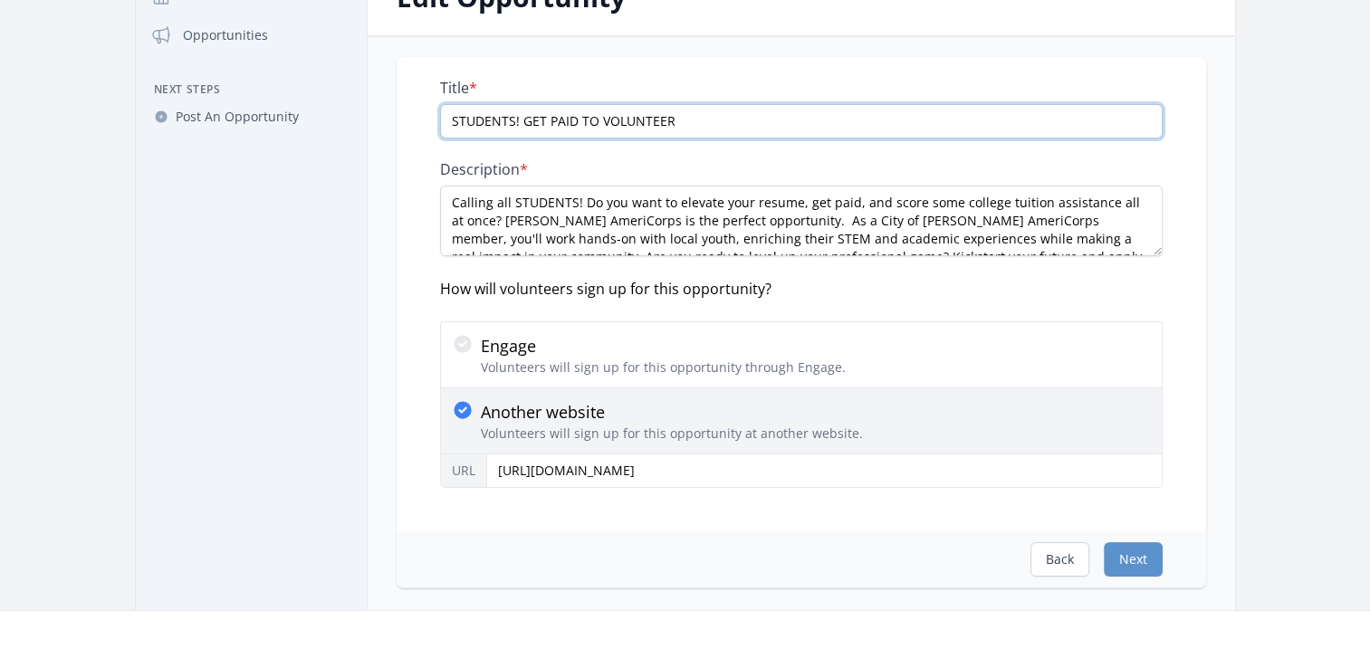
scroll to position [181, 0]
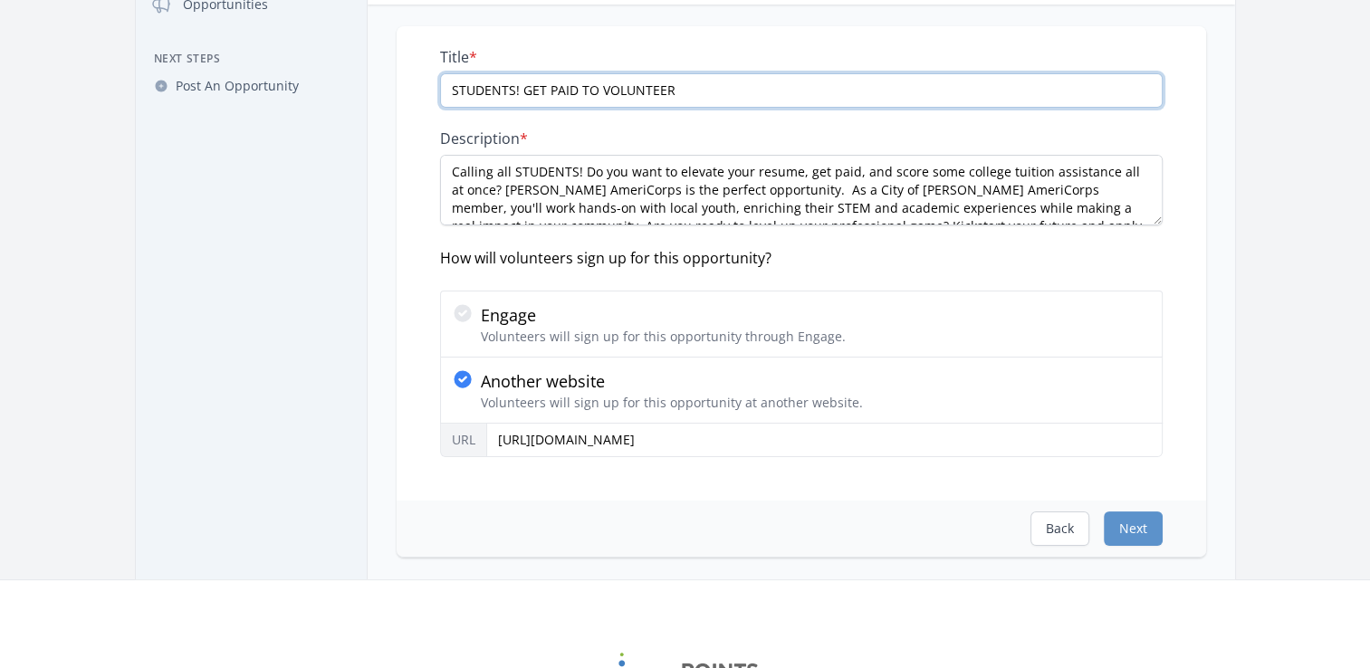
type input "STUDENTS! GET PAID TO VOLUNTEER"
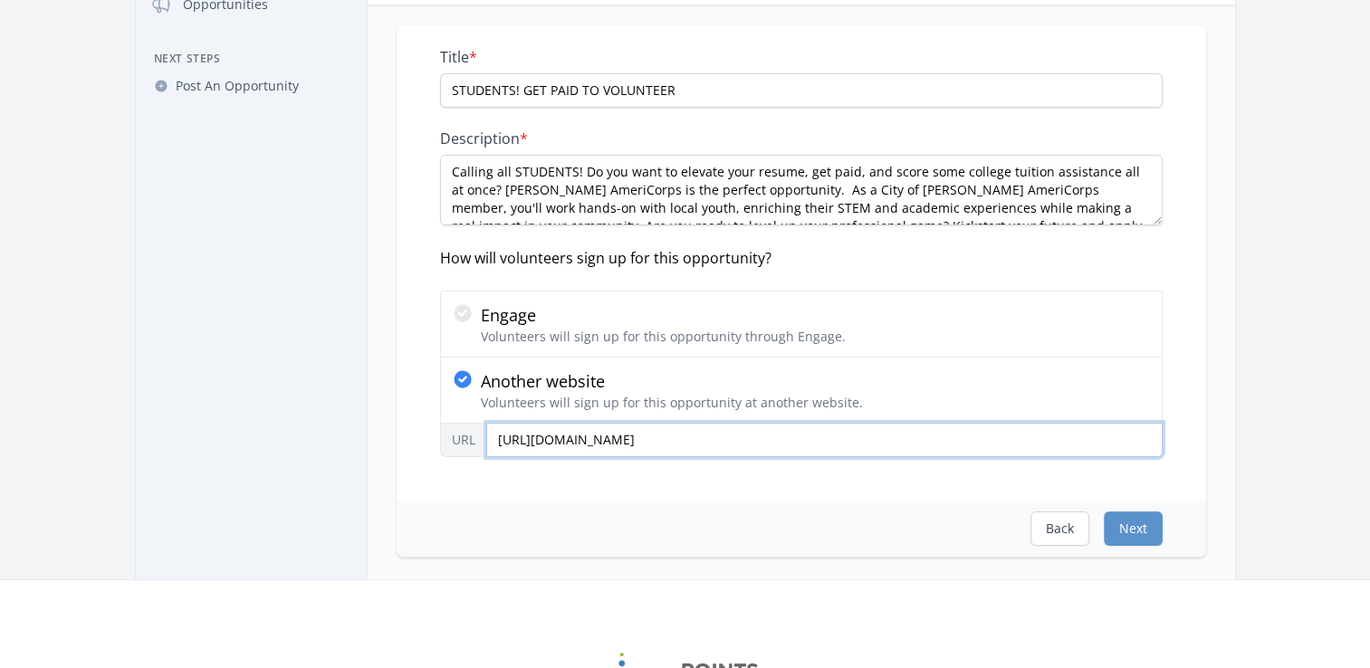
click at [867, 447] on input "https://www.cityofhenderson.com/our-city/initiatives/education/americorps-oppor…" at bounding box center [824, 440] width 676 height 34
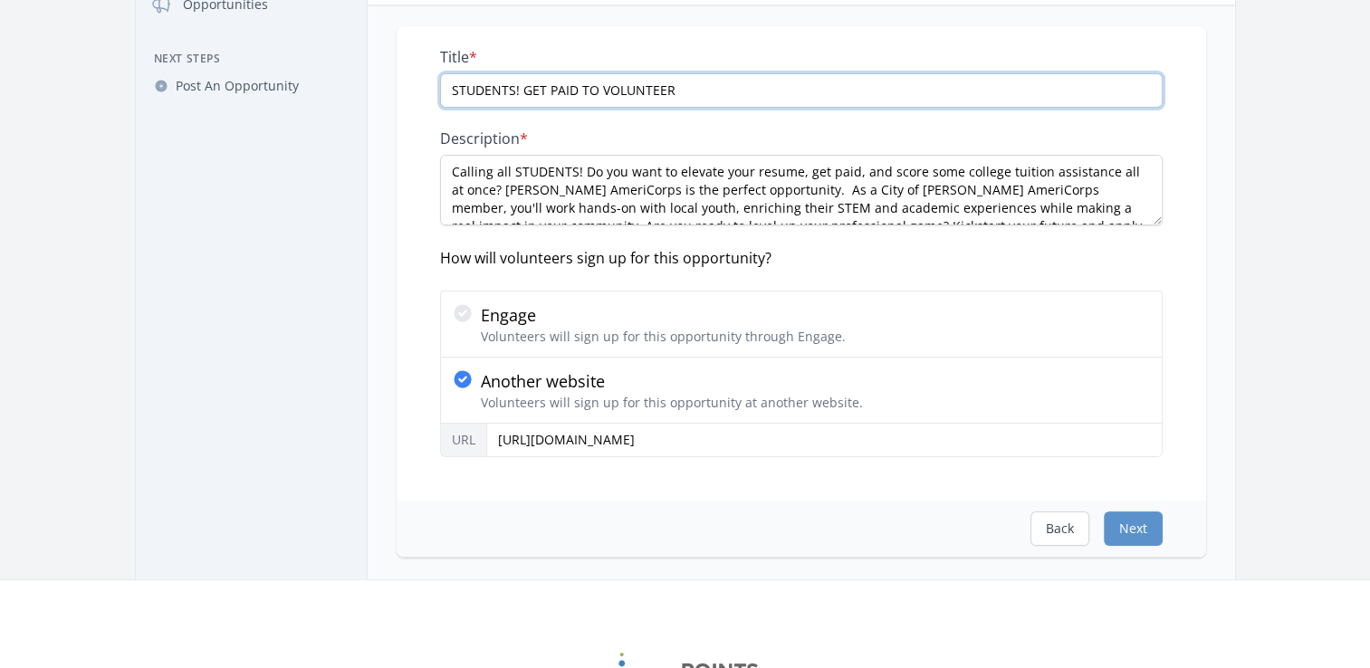
click at [668, 91] on input "STUDENTS! GET PAID TO VOLUNTEER" at bounding box center [801, 90] width 723 height 34
click at [650, 181] on textarea "Calling all STUDENTS! Do you want to elevate your resume, get paid, and score s…" at bounding box center [801, 190] width 723 height 71
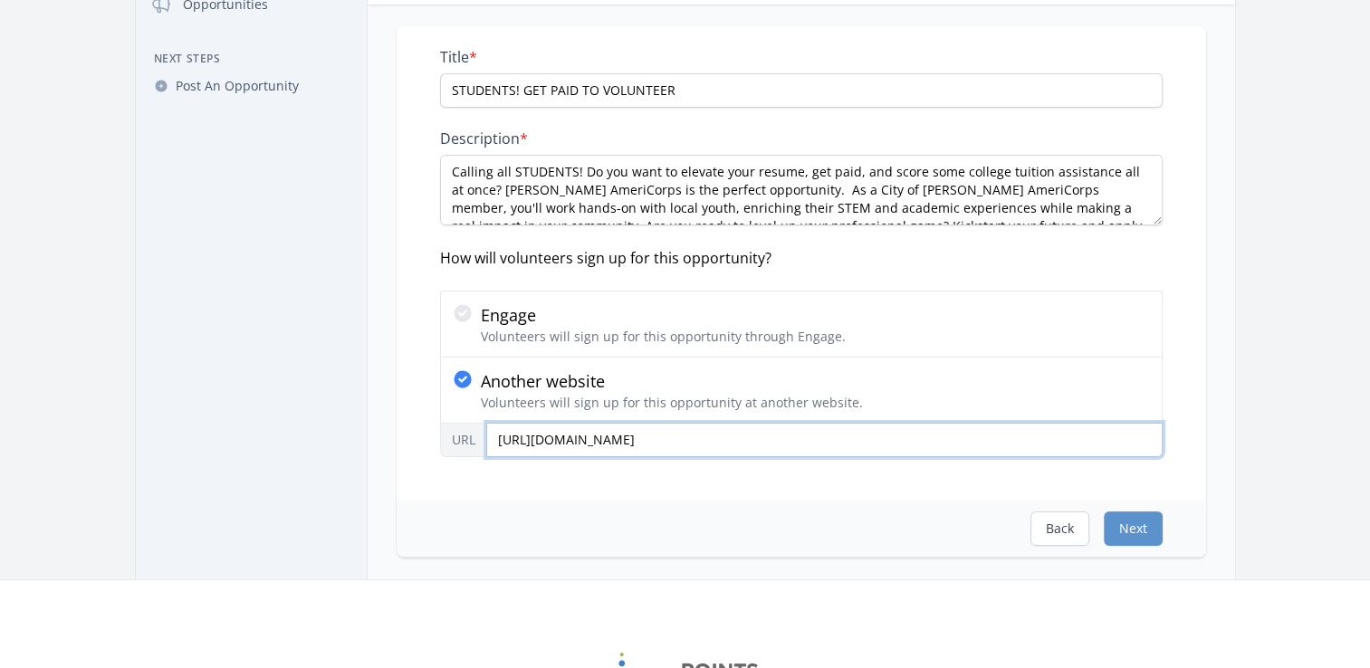
click at [631, 444] on input "https://www.cityofhenderson.com/our-city/initiatives/education/americorps-oppor…" at bounding box center [824, 440] width 676 height 34
paste input "text"
type input "https://www.cityofhenderson.com/our-city/initiatives/education/americorps-oppor…"
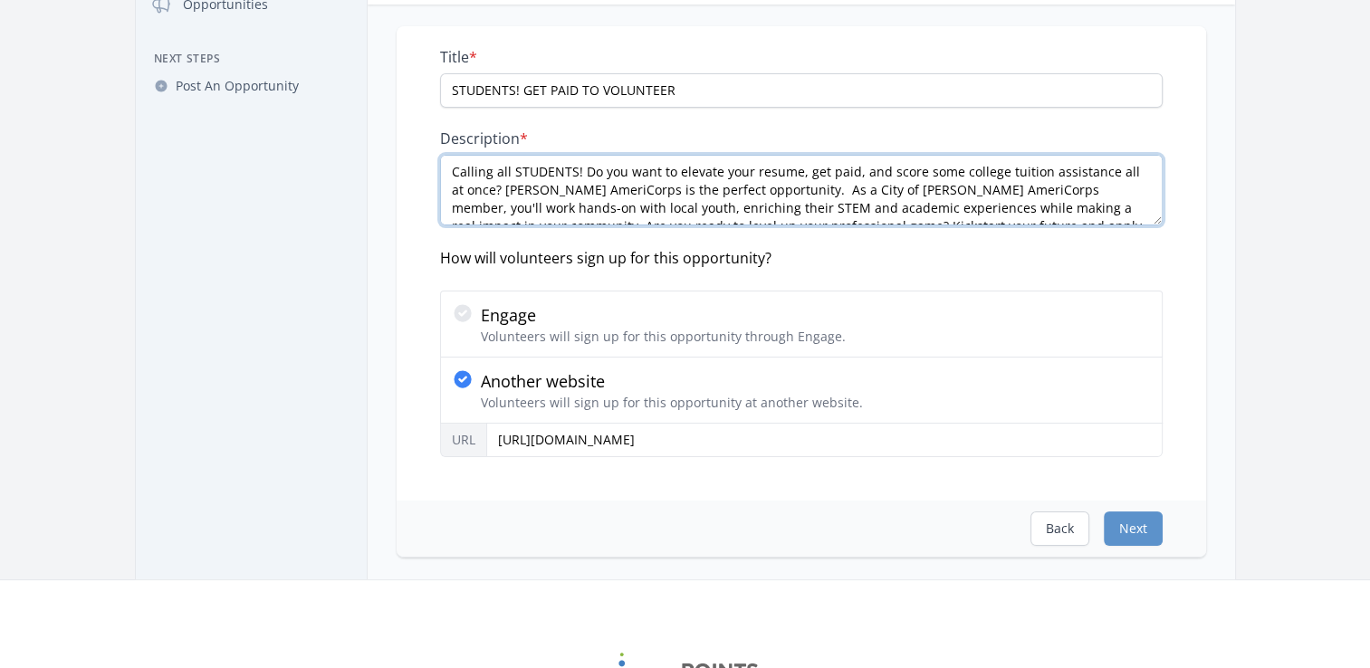
scroll to position [72, 0]
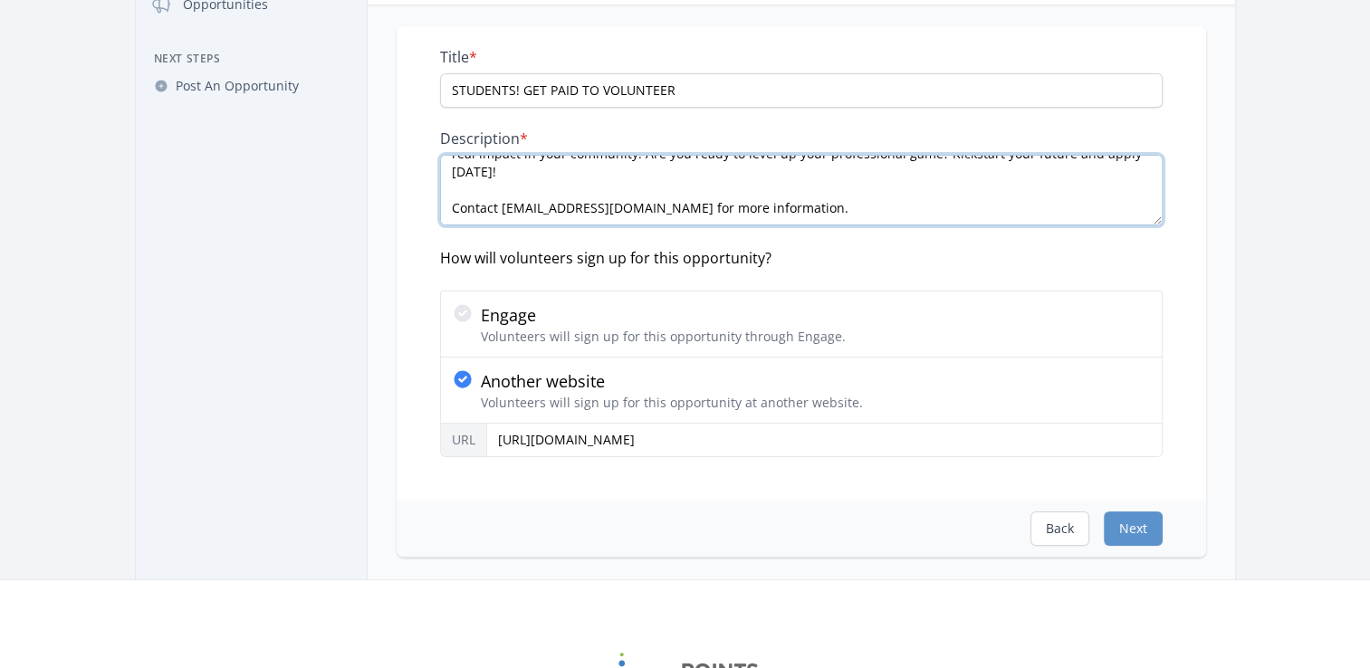
drag, startPoint x: 523, startPoint y: 176, endPoint x: 1029, endPoint y: 203, distance: 506.0
click at [1029, 203] on textarea "Calling all STUDENTS! Do you want to elevate your resume, get paid, and score s…" at bounding box center [801, 190] width 723 height 71
paste textarea "Enjoy great perks like a living stipend, flexible hours, professional developme…"
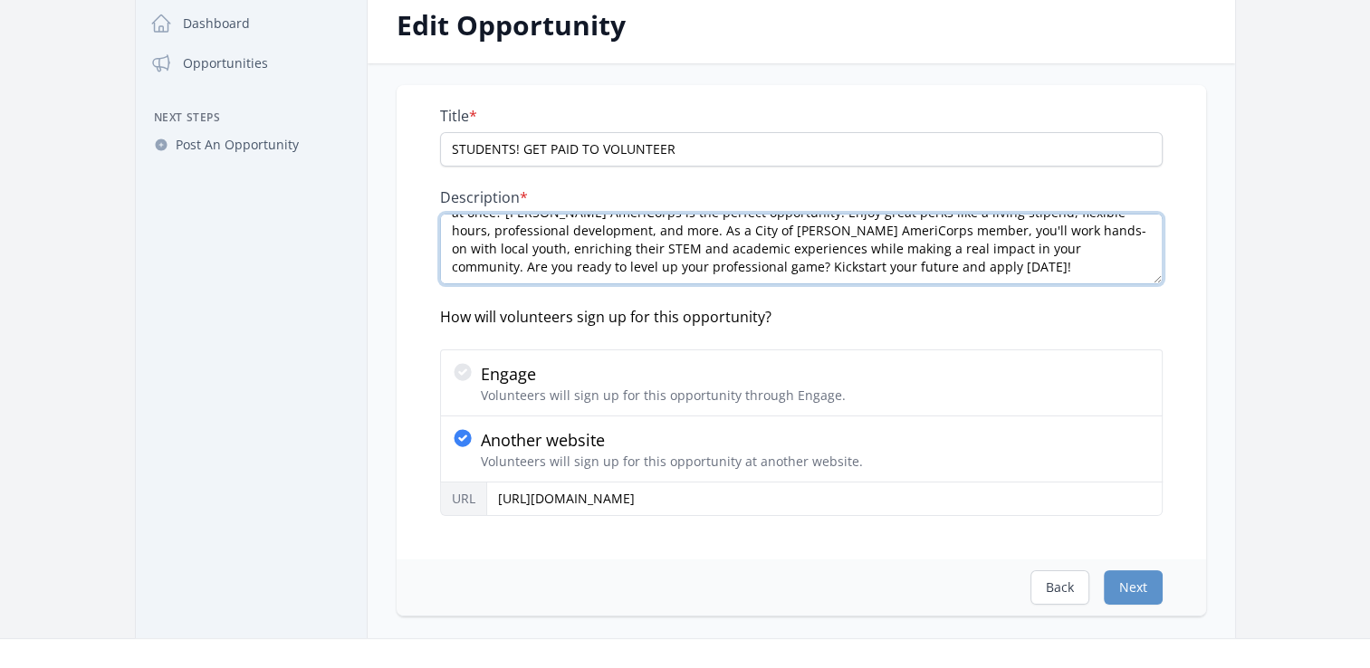
scroll to position [91, 0]
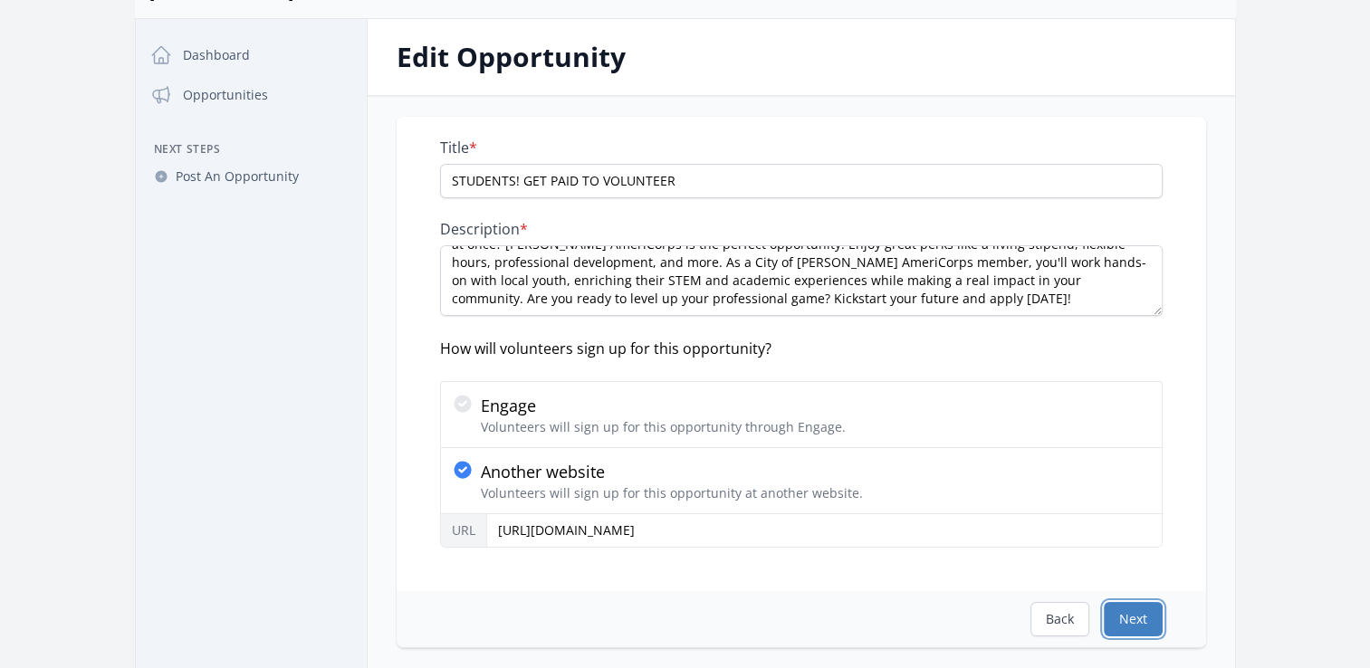
click at [1133, 623] on button "Next" at bounding box center [1133, 619] width 59 height 34
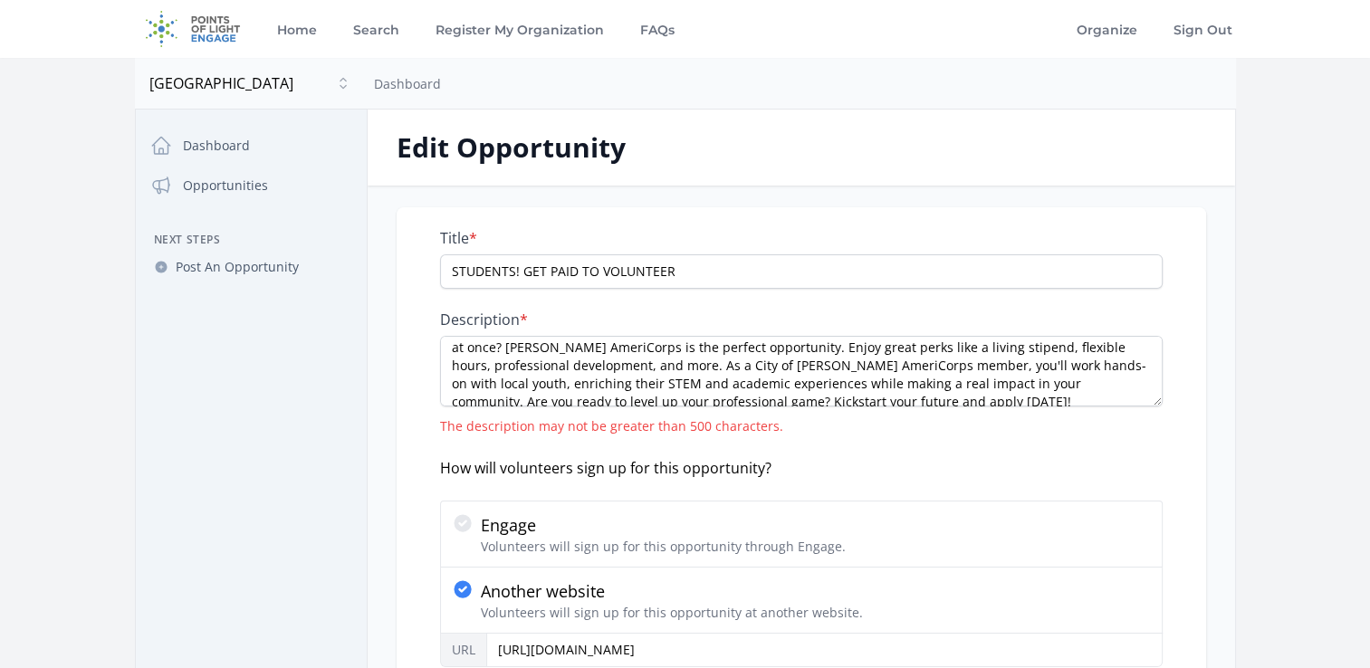
scroll to position [36, 0]
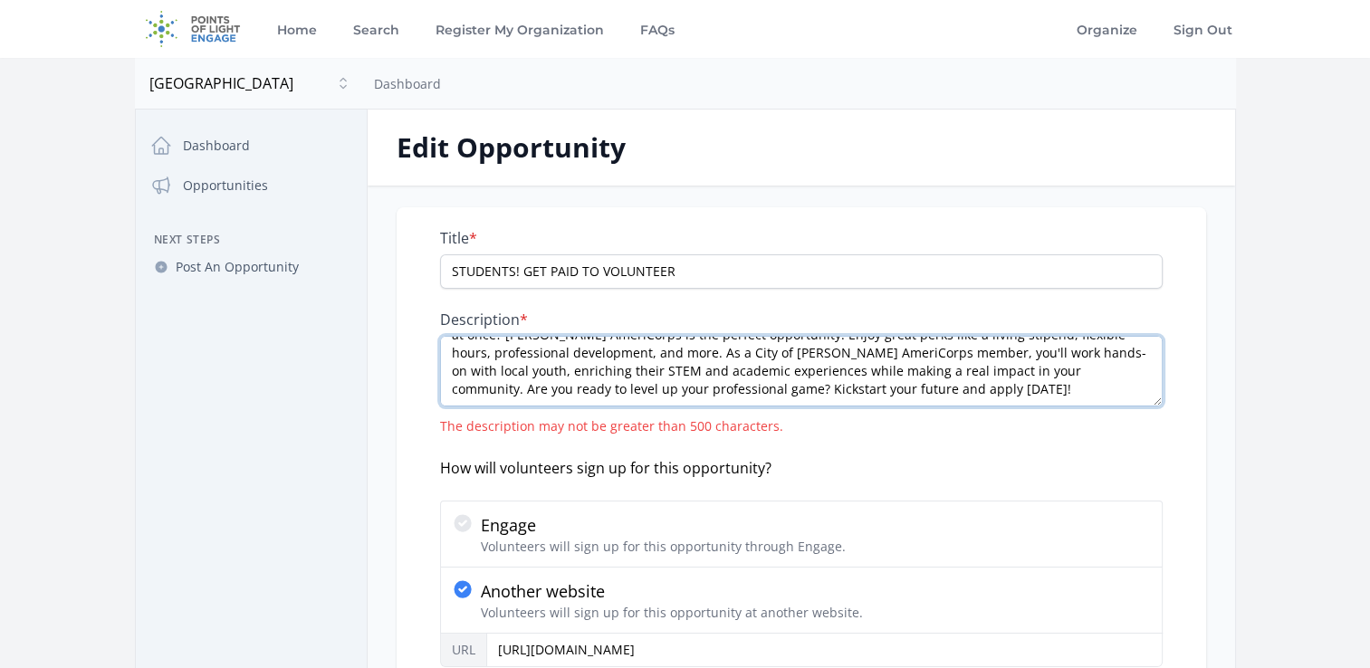
drag, startPoint x: 848, startPoint y: 389, endPoint x: 703, endPoint y: 386, distance: 144.9
click at [703, 386] on textarea "Calling all STUDENTS! Do you want to elevate your resume, get paid, and score s…" at bounding box center [801, 371] width 723 height 71
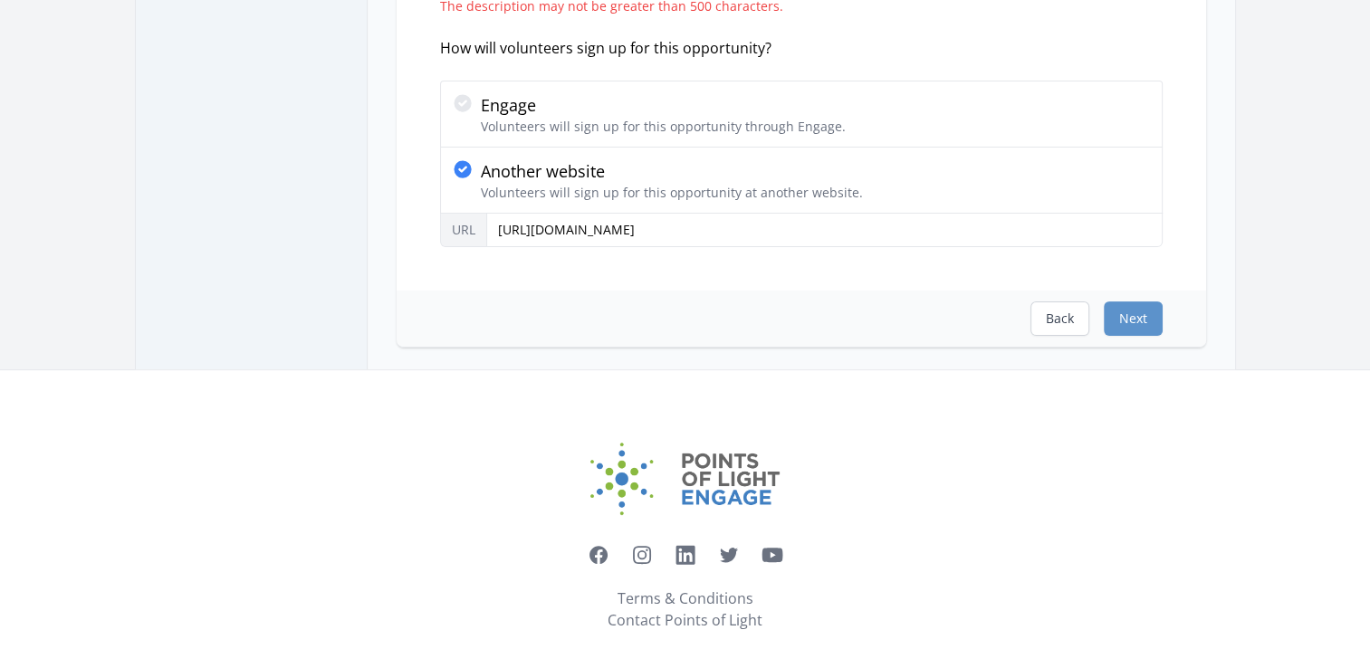
scroll to position [431, 0]
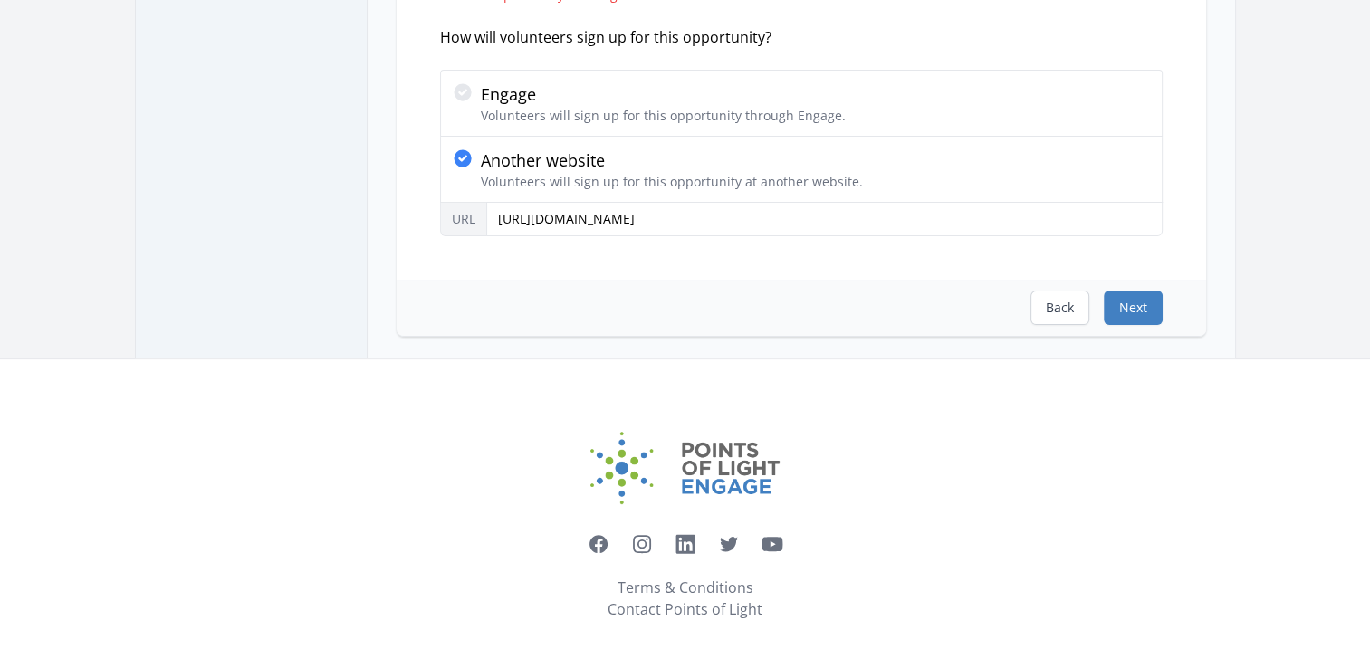
type textarea "Calling all STUDENTS! Do you want to elevate your resume, get paid, and score s…"
click at [1154, 313] on button "Next" at bounding box center [1133, 308] width 59 height 34
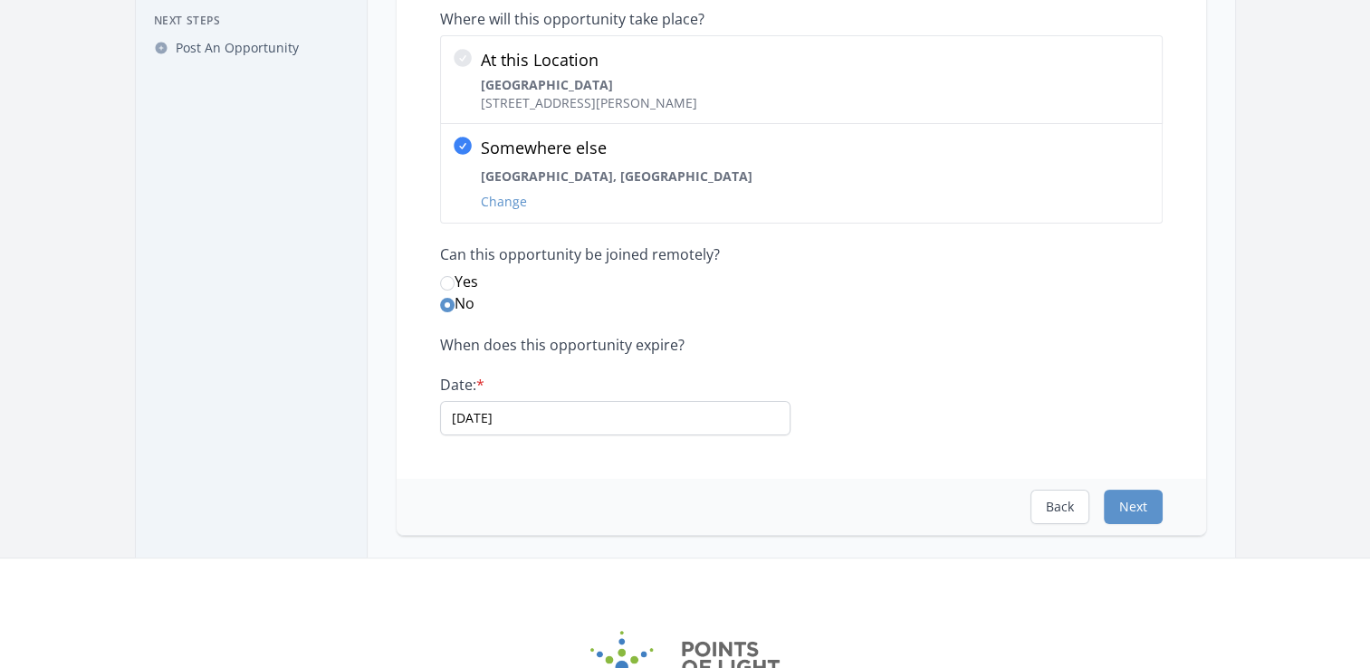
scroll to position [272, 0]
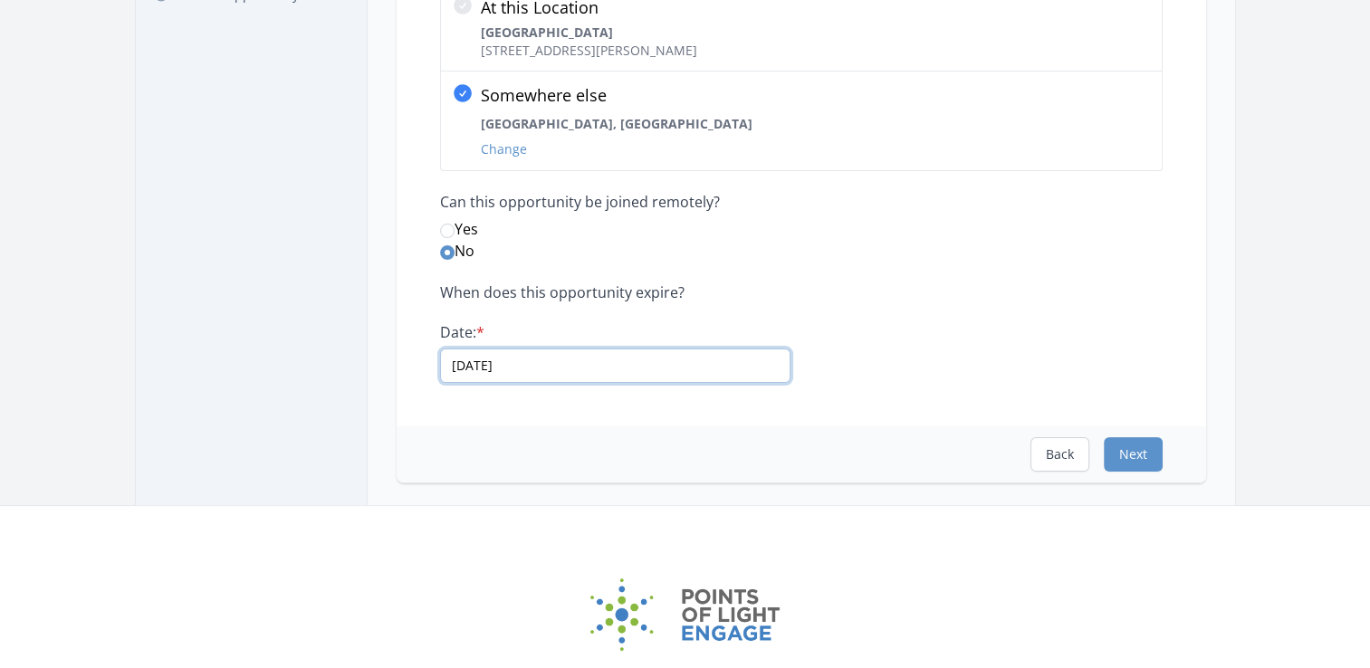
drag, startPoint x: 612, startPoint y: 363, endPoint x: 377, endPoint y: 372, distance: 235.6
click at [377, 372] on div "Where will this opportunity take place? At this Location Henderson City Hall 24…" at bounding box center [801, 210] width 867 height 548
type input "01/01/2026"
click at [1142, 463] on button "Next" at bounding box center [1133, 454] width 59 height 34
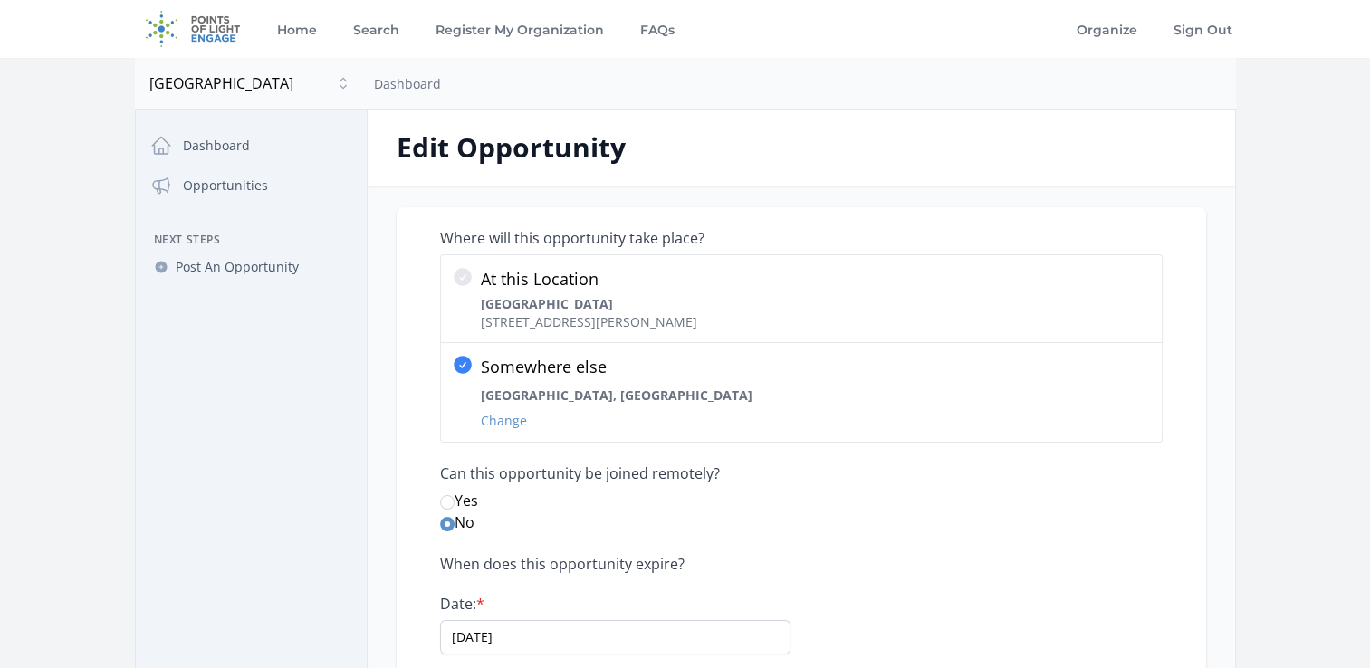
select select "Good for Teens"
select select "Teaching"
select select "Mentoring"
select select "Leadership"
select select "Children & Youth"
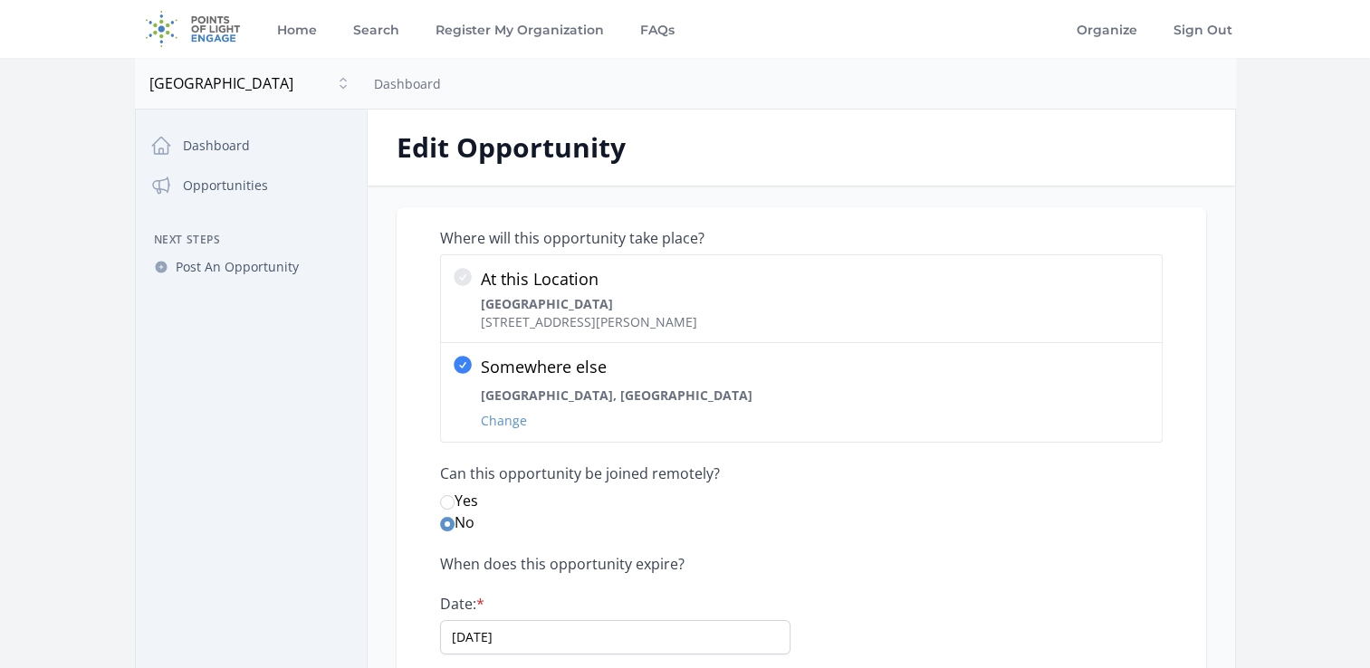
select select "STEM"
select select "Education"
select select "Job Training & Employment"
select select "Quality Education"
select select "Partnerships"
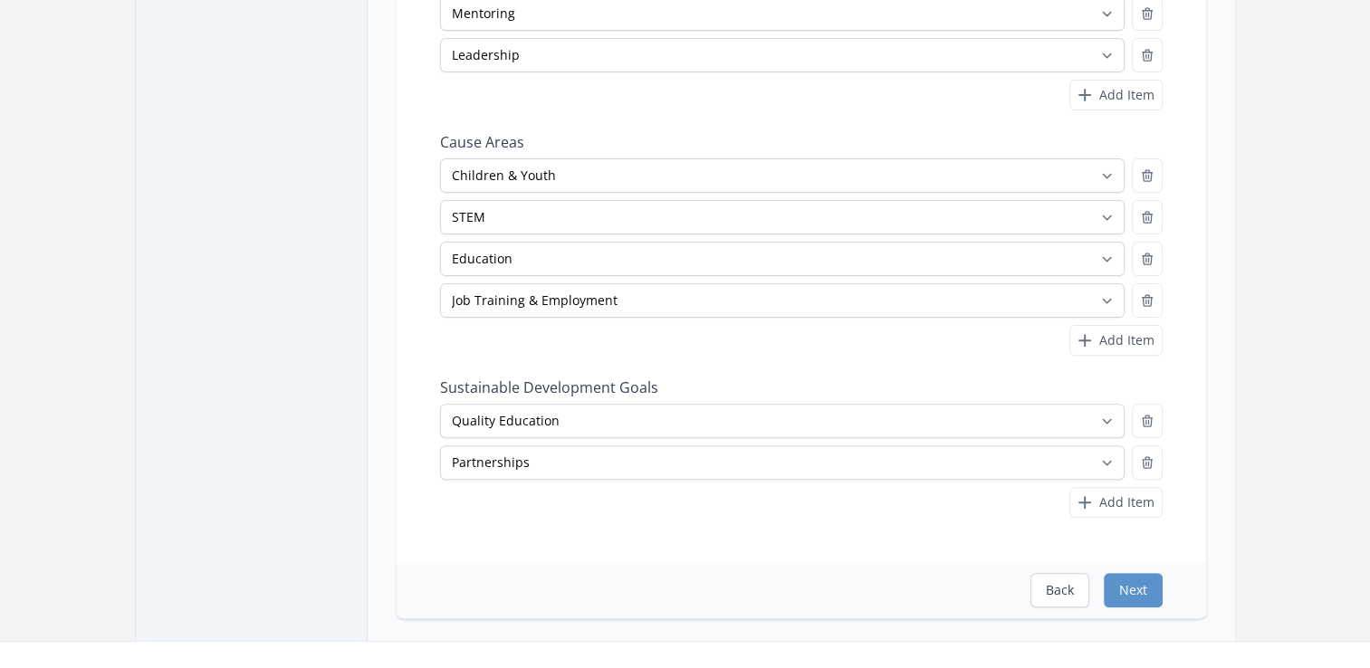
scroll to position [634, 0]
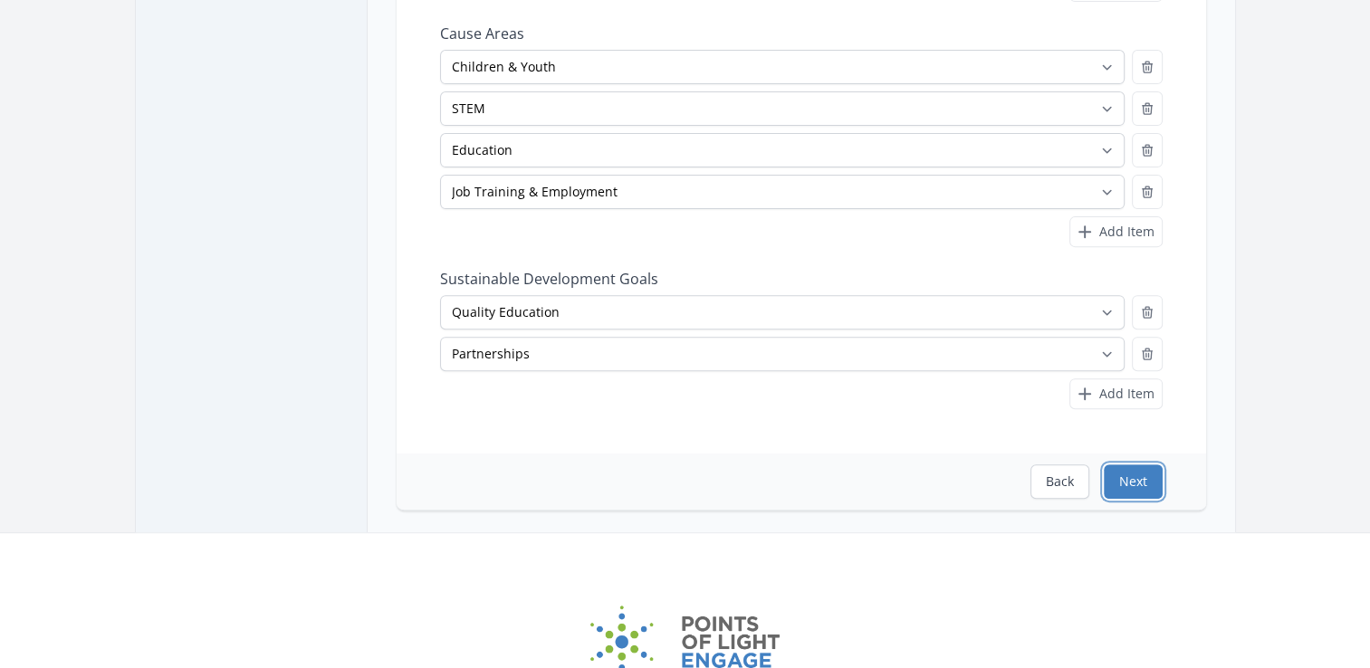
click at [1127, 484] on button "Next" at bounding box center [1133, 482] width 59 height 34
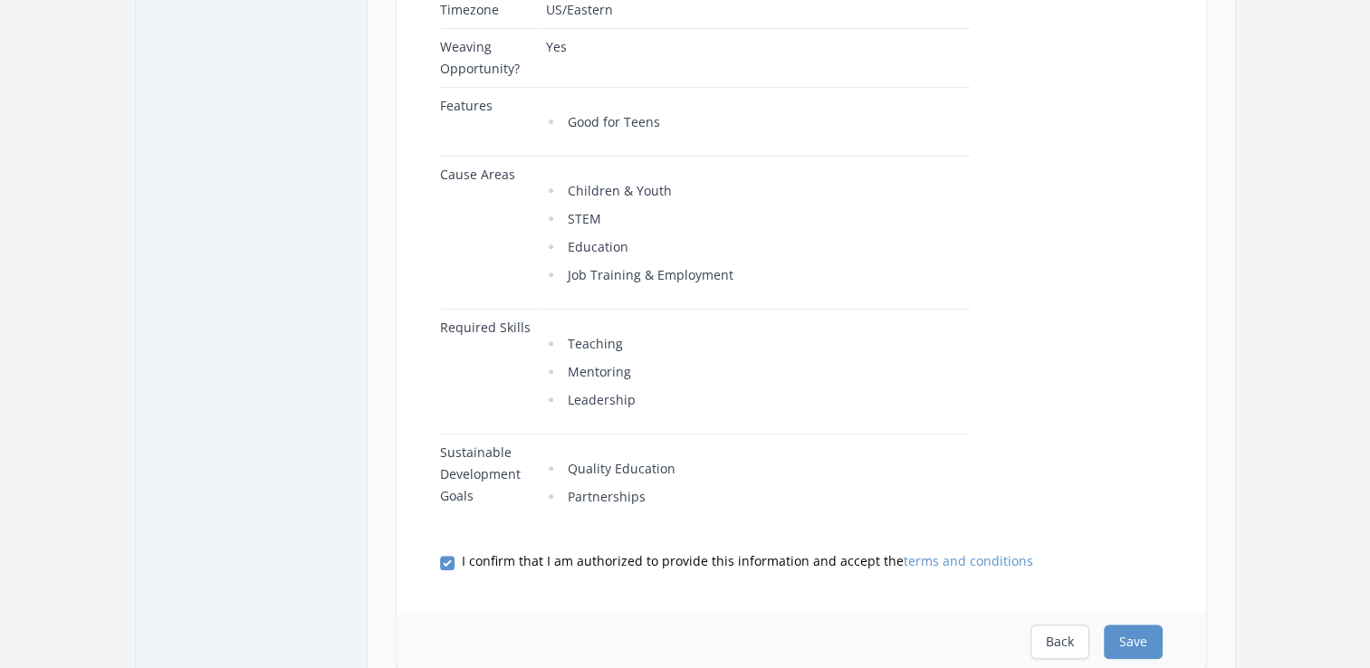
scroll to position [724, 0]
click at [1155, 647] on button "Save" at bounding box center [1133, 639] width 59 height 34
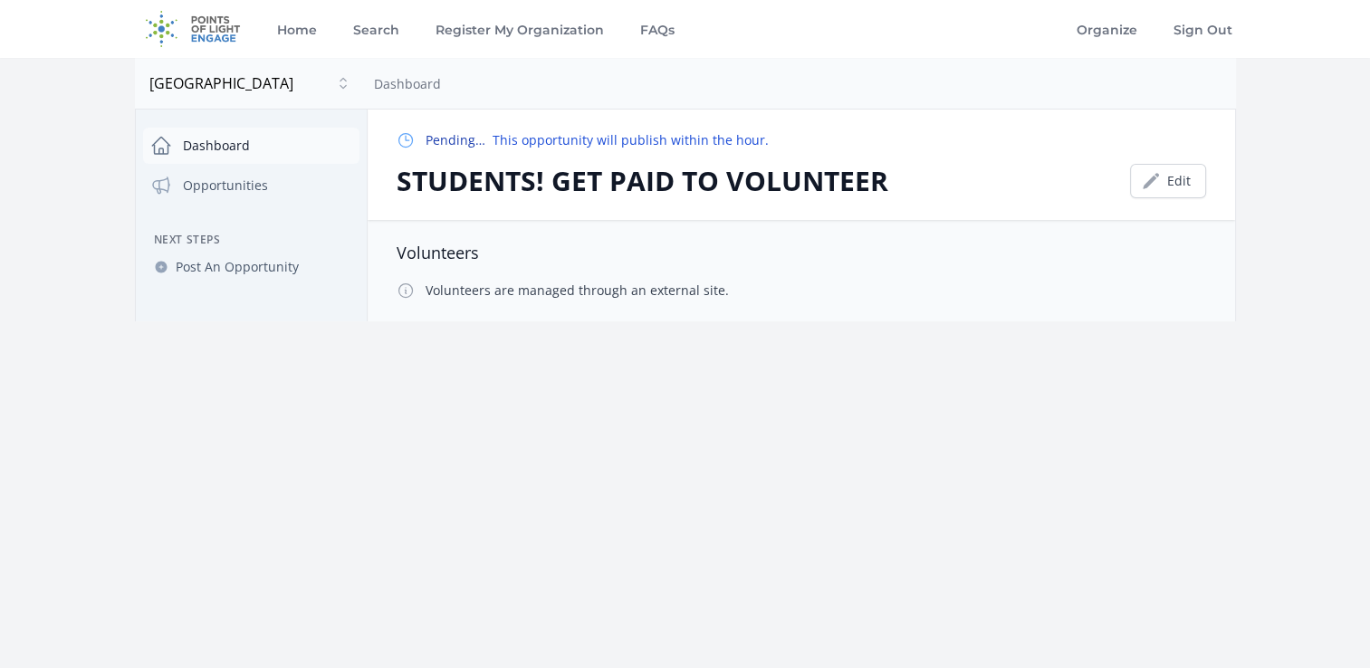
click at [153, 152] on icon at bounding box center [161, 146] width 18 height 16
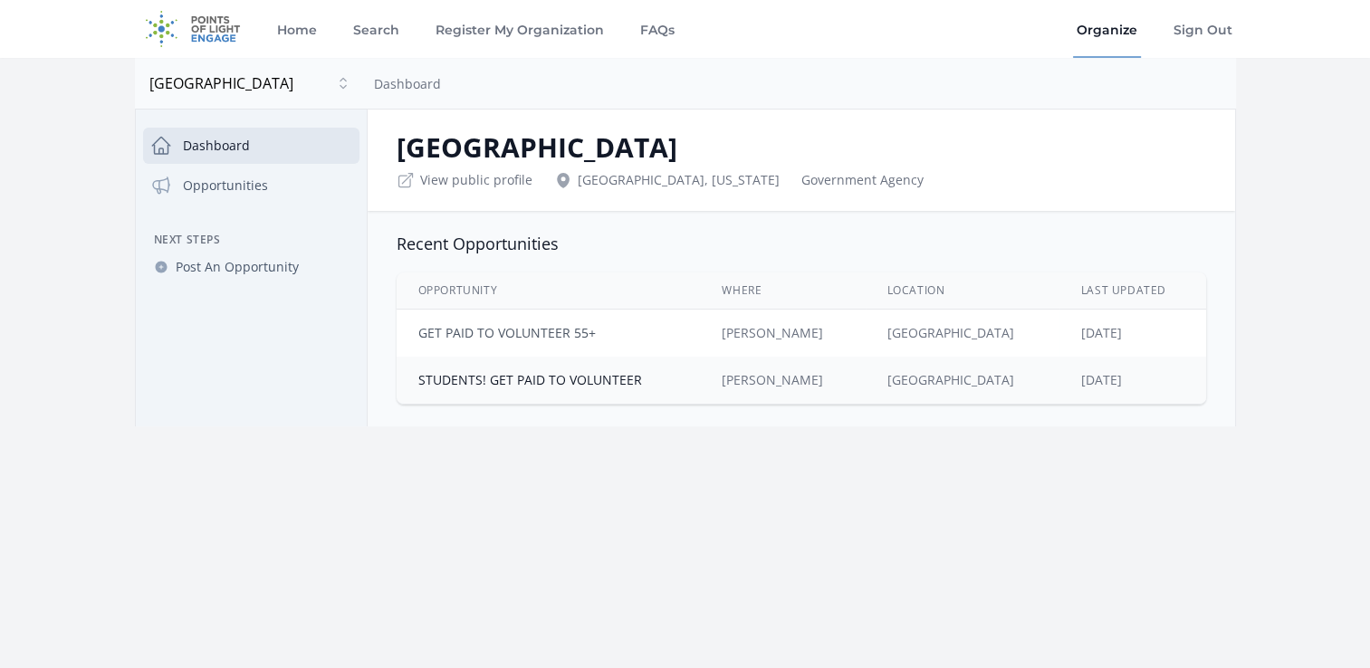
click at [521, 334] on link "GET PAID TO VOLUNTEER 55+" at bounding box center [506, 332] width 177 height 17
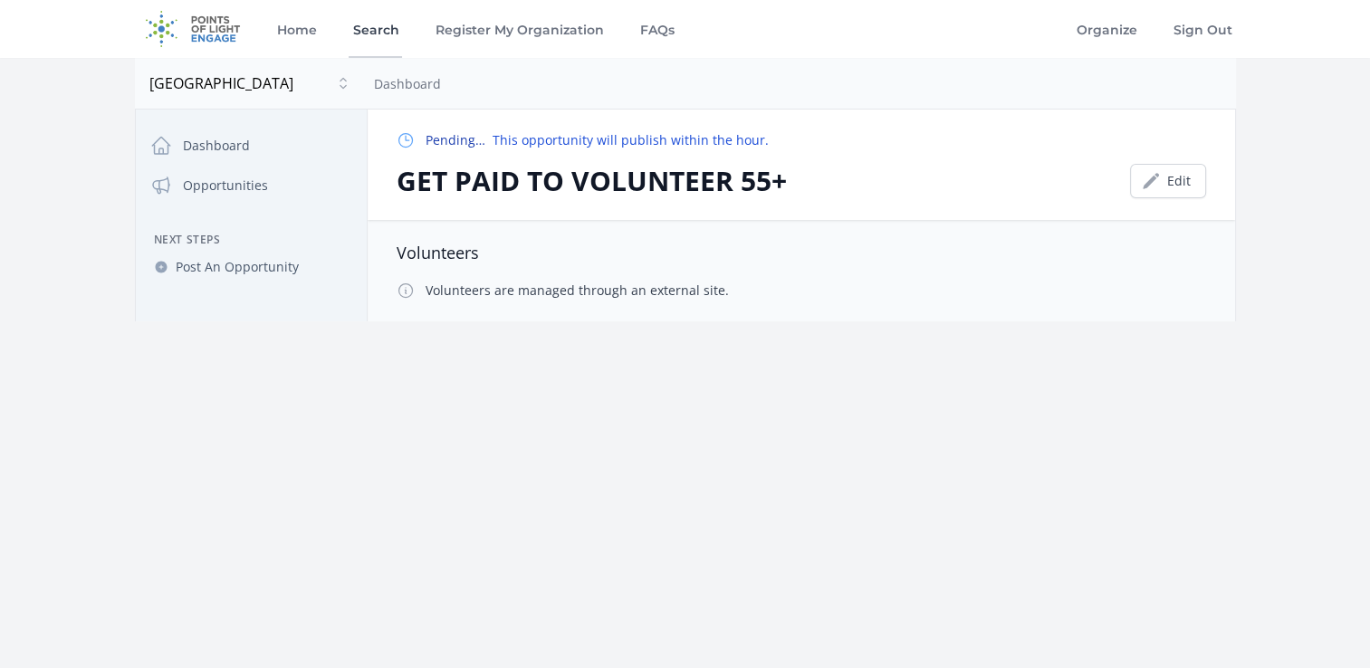
click at [381, 24] on link "Search" at bounding box center [375, 29] width 53 height 58
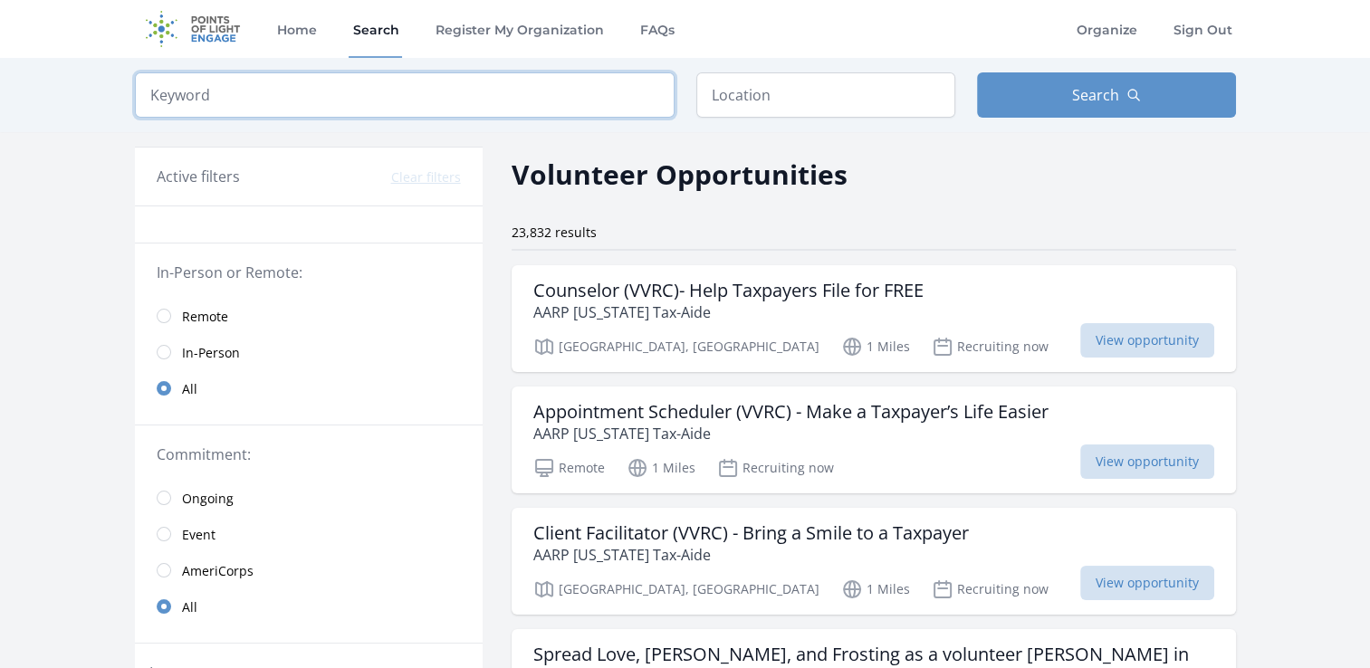
click at [404, 90] on input "search" at bounding box center [405, 94] width 540 height 45
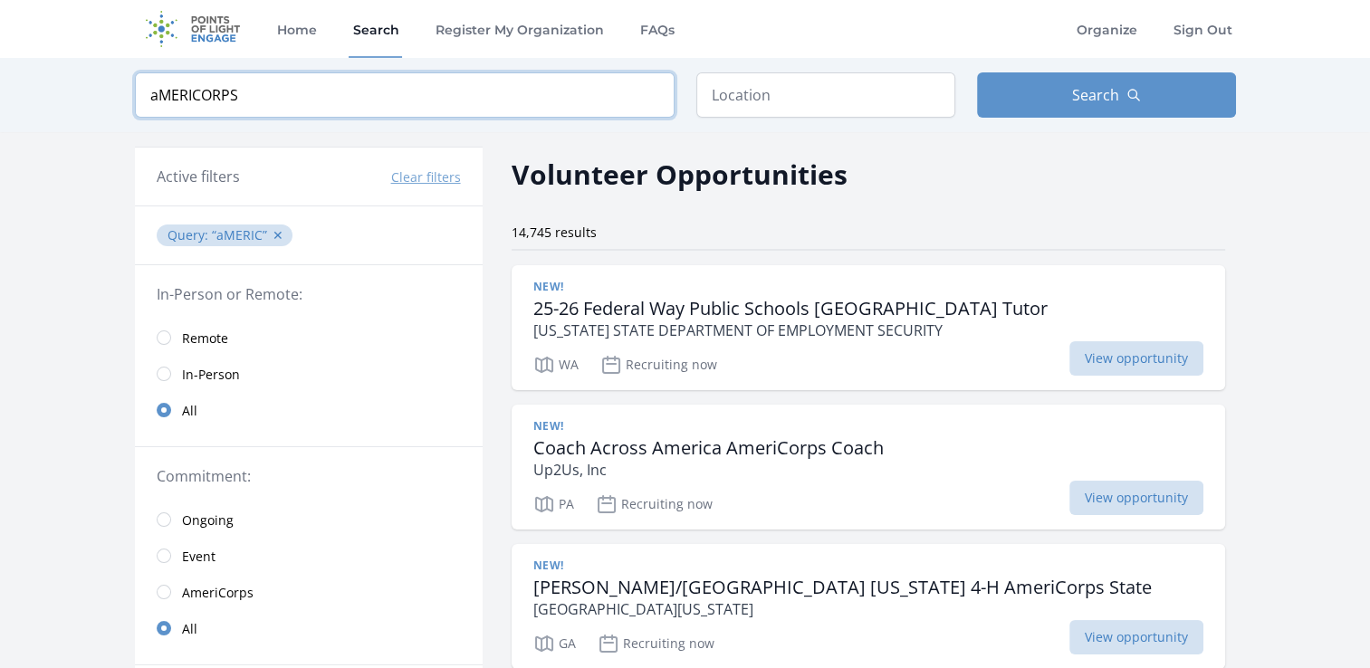
type input "aMERICORPS"
click button "submit" at bounding box center [0, 0] width 0 height 0
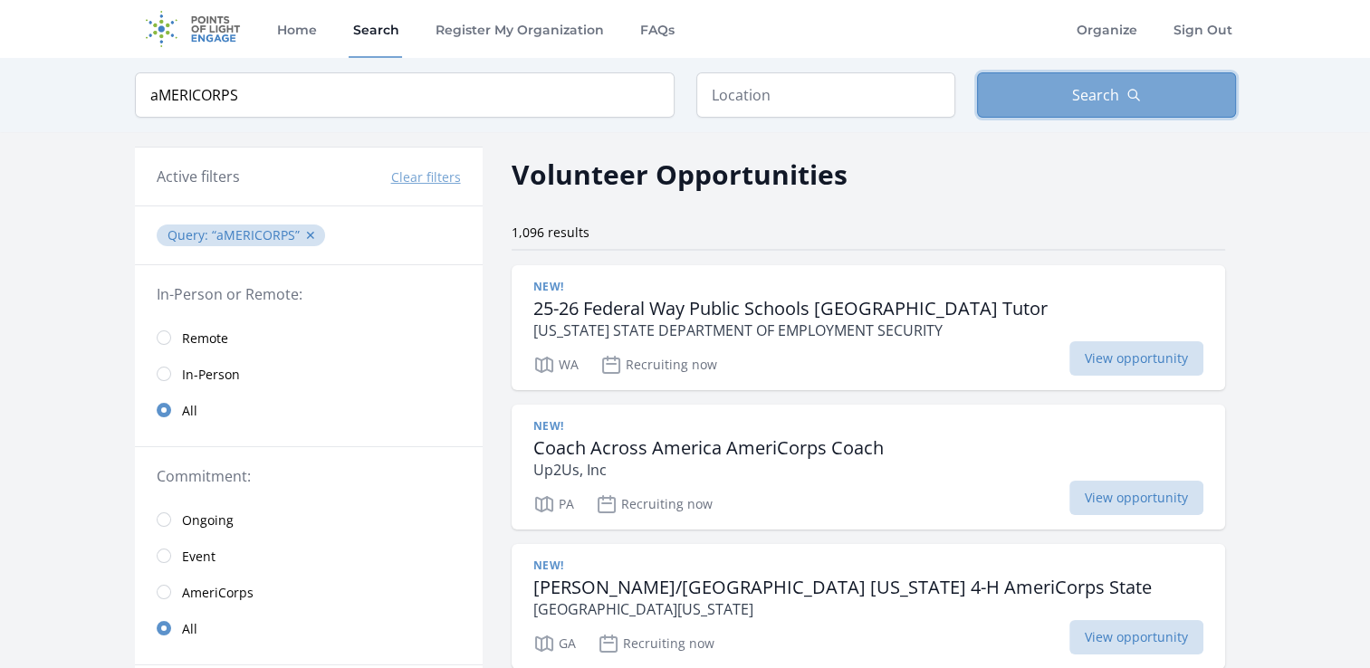
click at [1061, 89] on button "Search" at bounding box center [1106, 94] width 259 height 45
click at [843, 95] on input "text" at bounding box center [825, 94] width 259 height 45
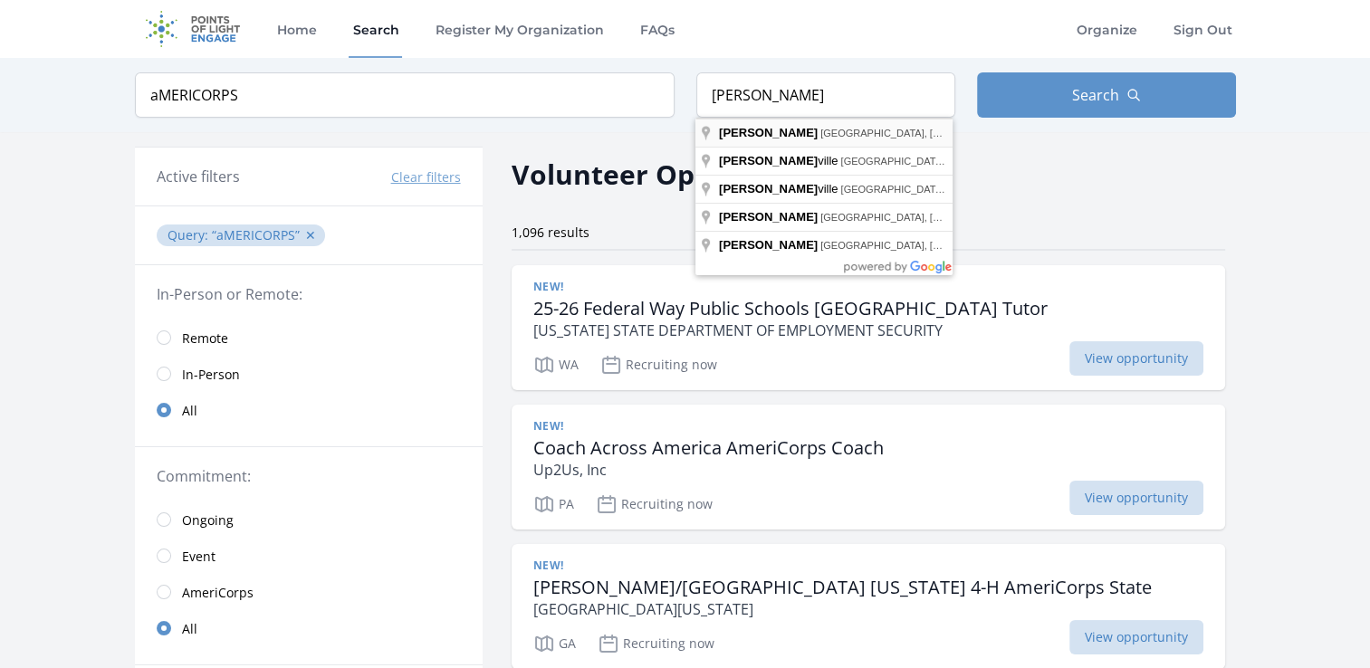
type input "Henderson, NV, USA"
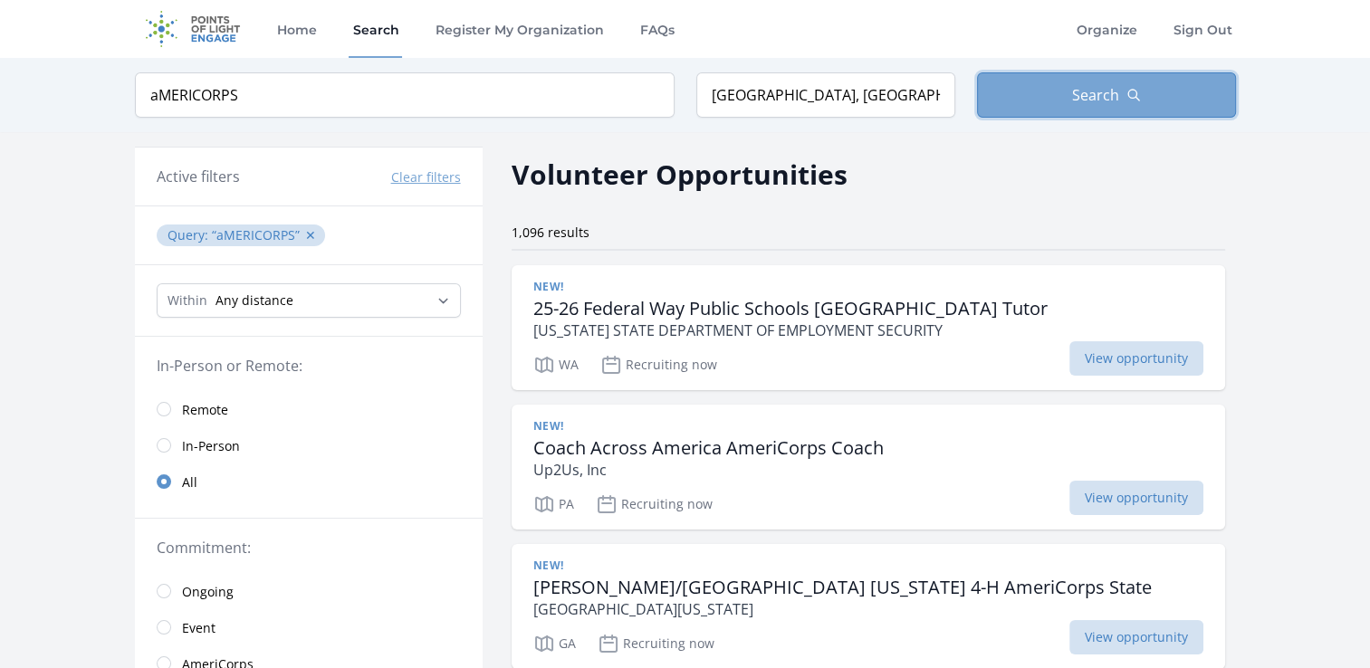
click at [1128, 92] on icon "button" at bounding box center [1133, 95] width 14 height 14
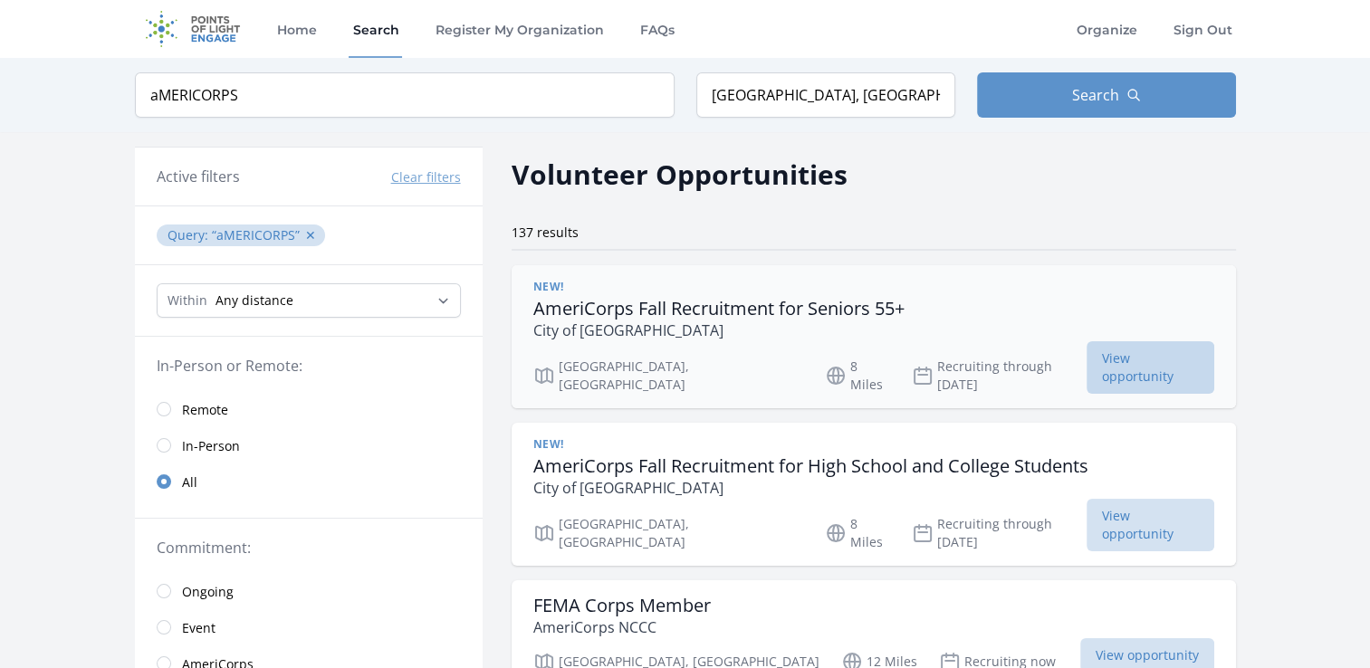
click at [1087, 354] on span "View opportunity" at bounding box center [1151, 367] width 128 height 53
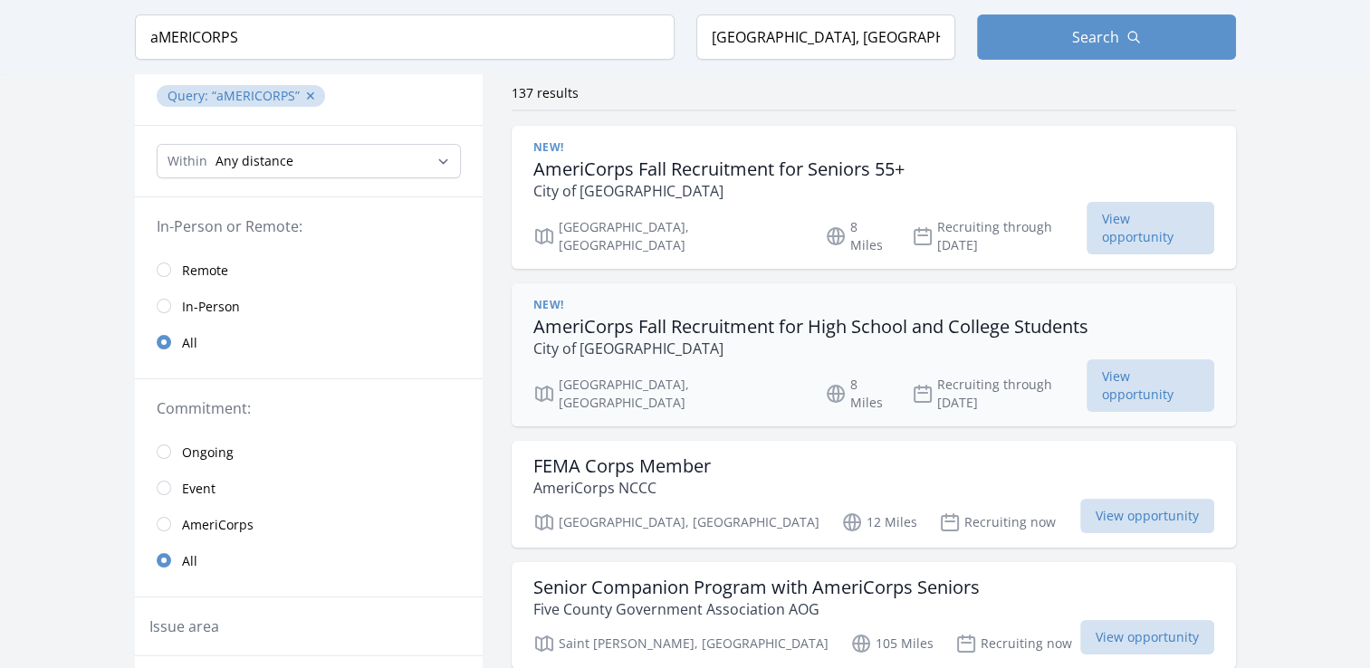
scroll to position [181, 0]
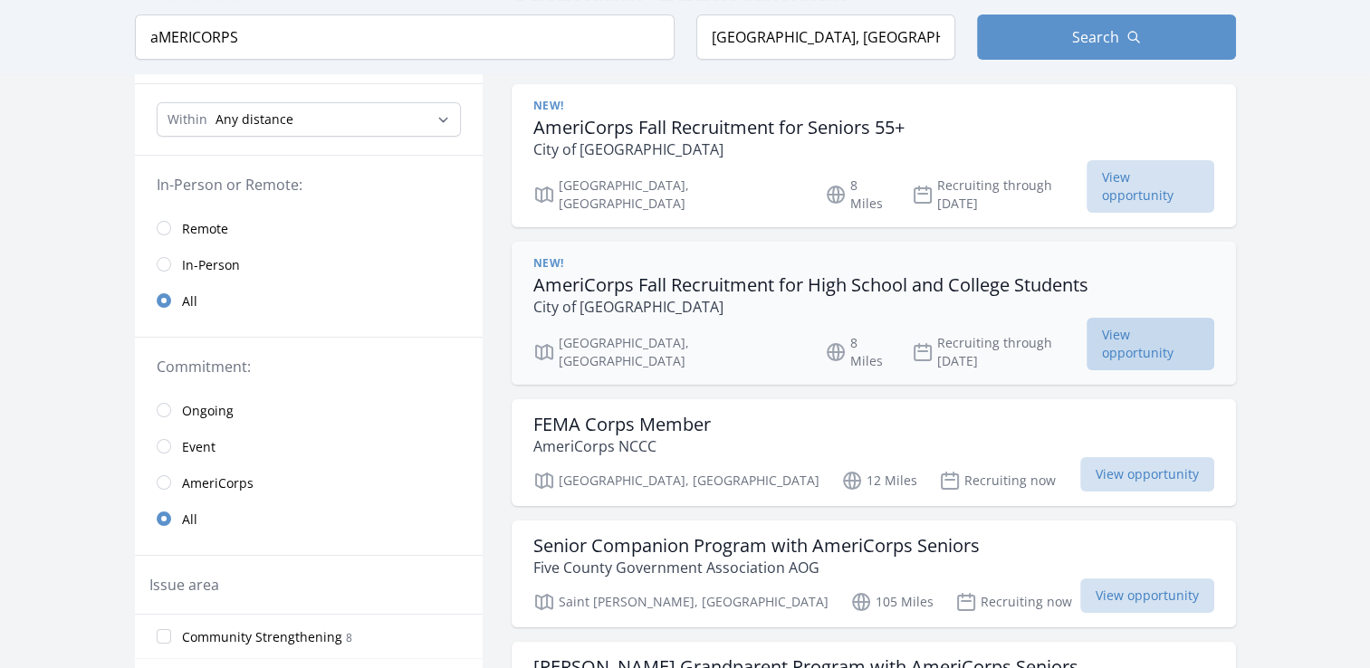
click at [1087, 325] on span "View opportunity" at bounding box center [1151, 344] width 128 height 53
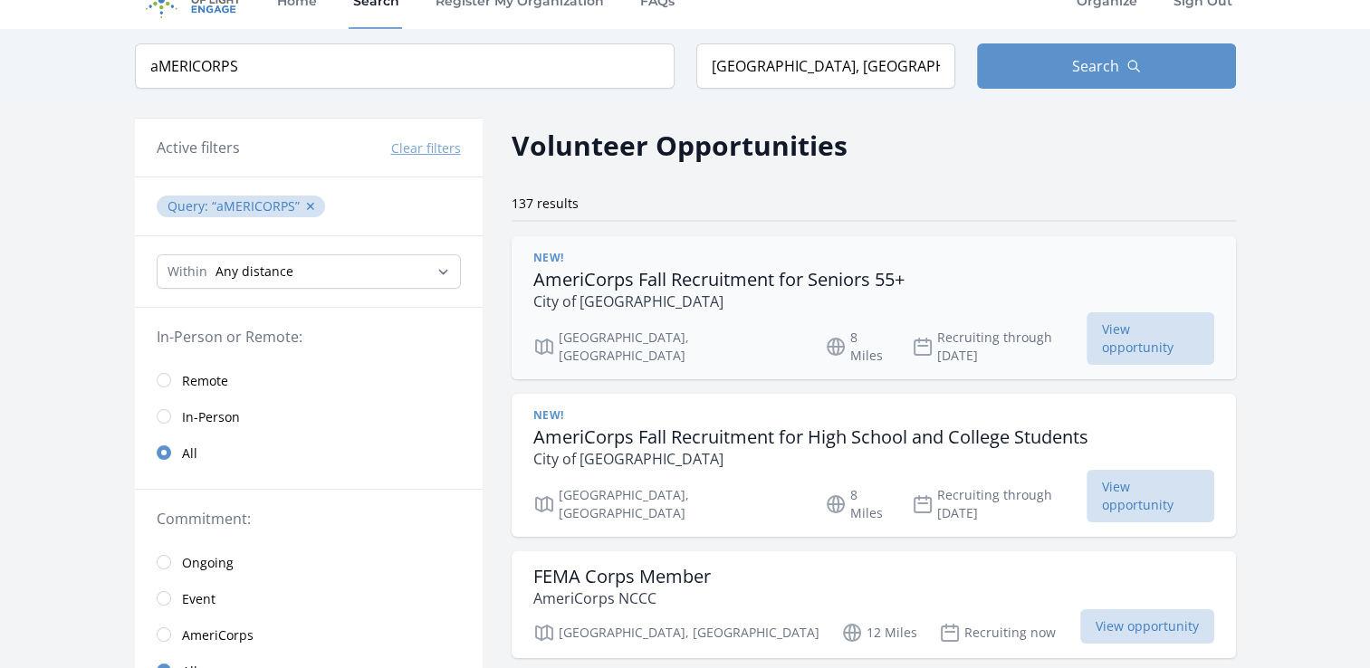
scroll to position [0, 0]
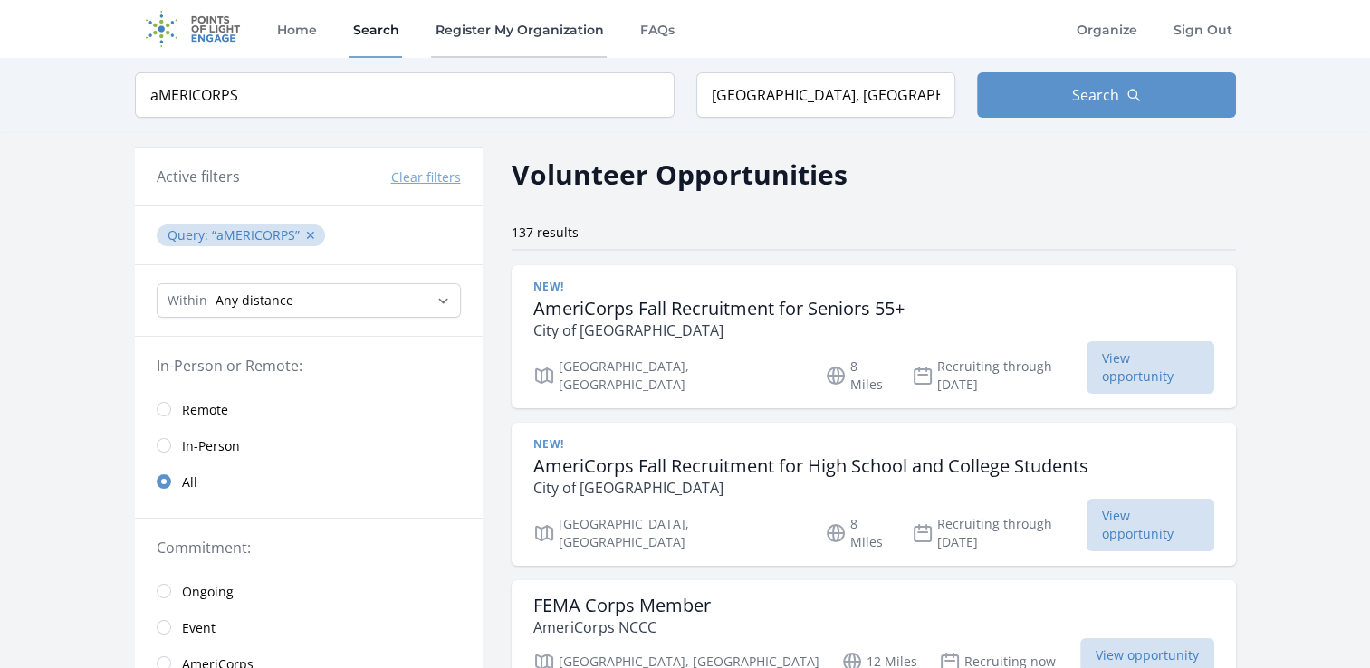
click at [493, 22] on link "Register My Organization" at bounding box center [519, 29] width 176 height 58
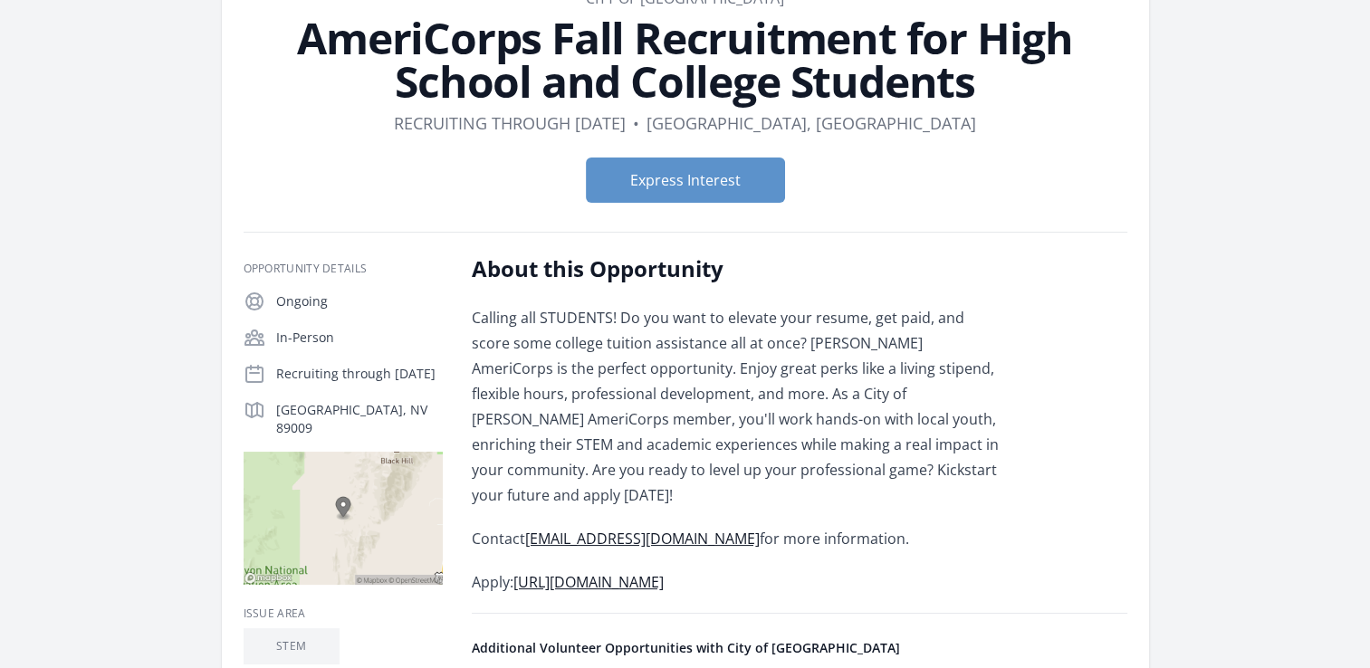
scroll to position [91, 0]
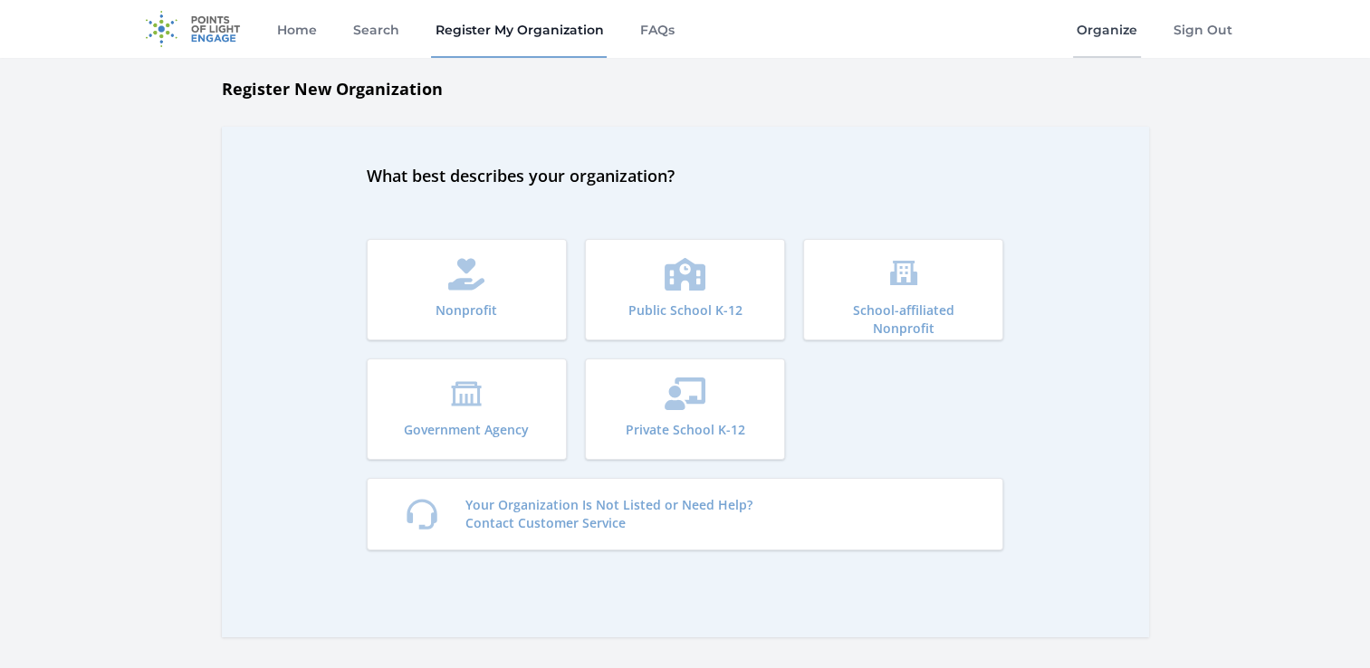
click at [1097, 30] on link "Organize" at bounding box center [1107, 29] width 68 height 58
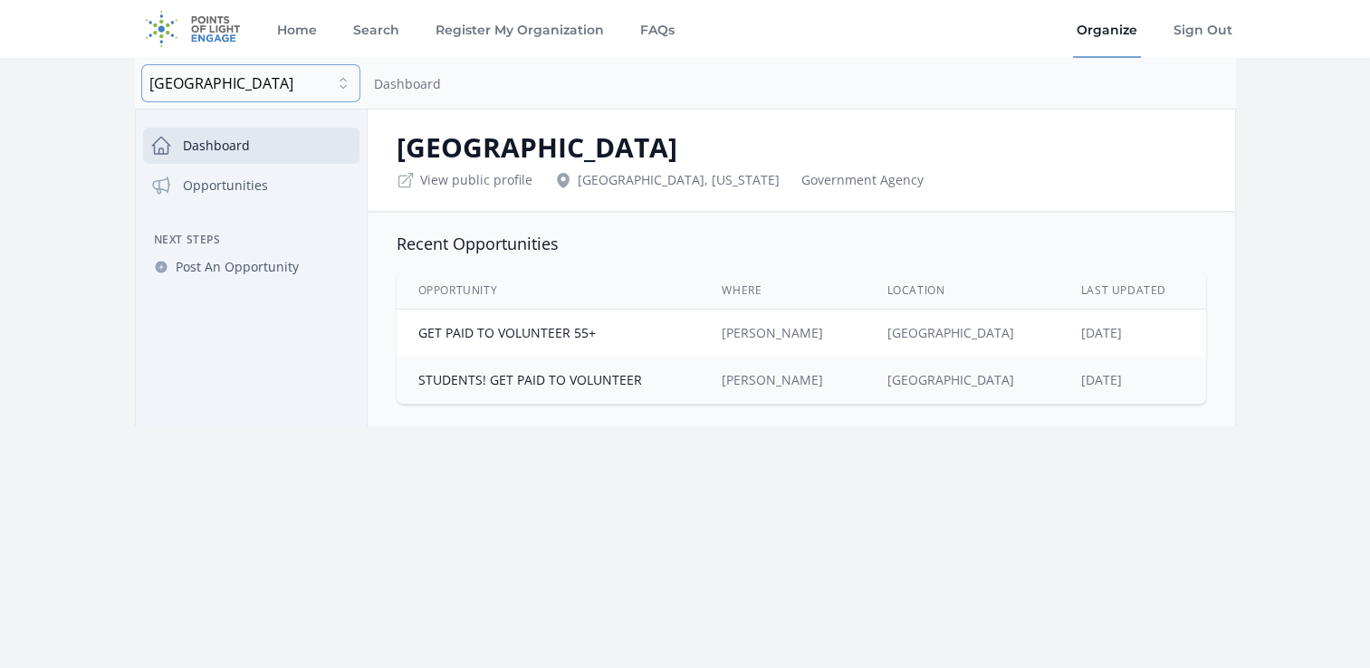
click at [305, 87] on span "[GEOGRAPHIC_DATA]" at bounding box center [239, 83] width 181 height 22
click at [349, 80] on span "[GEOGRAPHIC_DATA]" at bounding box center [250, 83] width 203 height 22
click at [344, 87] on button "[GEOGRAPHIC_DATA]" at bounding box center [250, 83] width 217 height 36
click at [511, 152] on h2 "[GEOGRAPHIC_DATA]" at bounding box center [802, 147] width 810 height 33
click at [339, 74] on button "[GEOGRAPHIC_DATA]" at bounding box center [250, 83] width 217 height 36
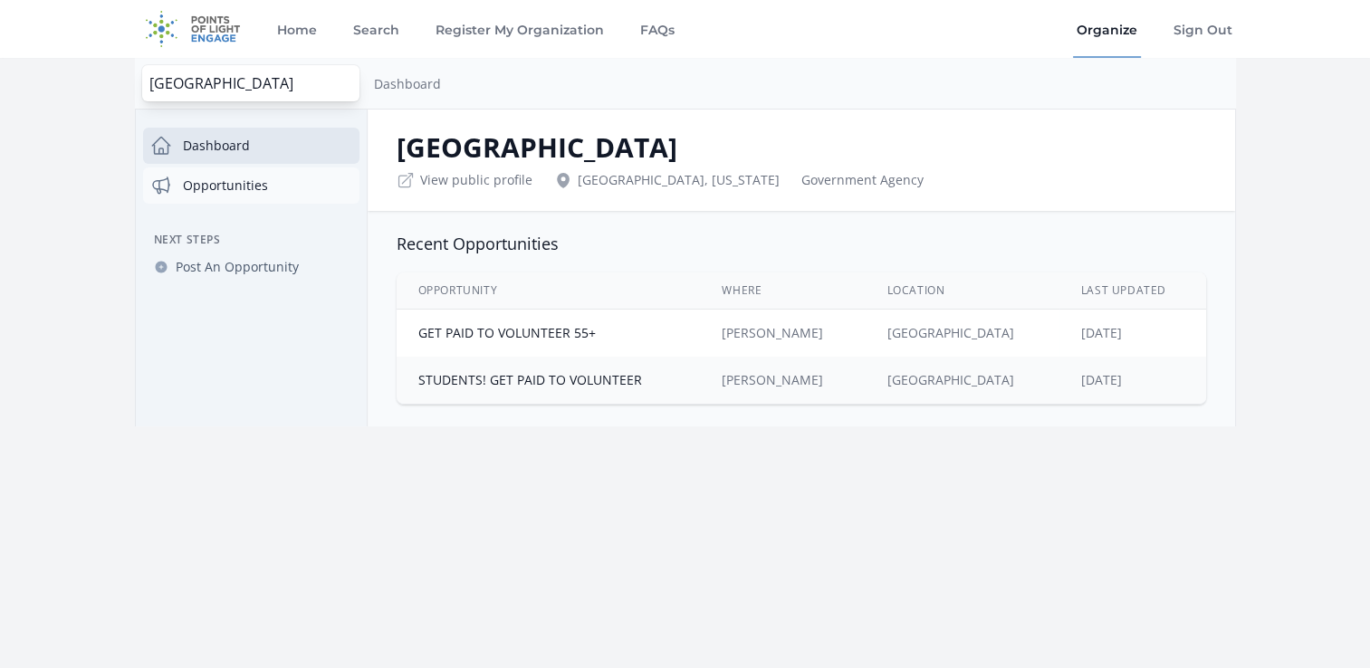
click at [230, 184] on link "Opportunities" at bounding box center [251, 186] width 216 height 36
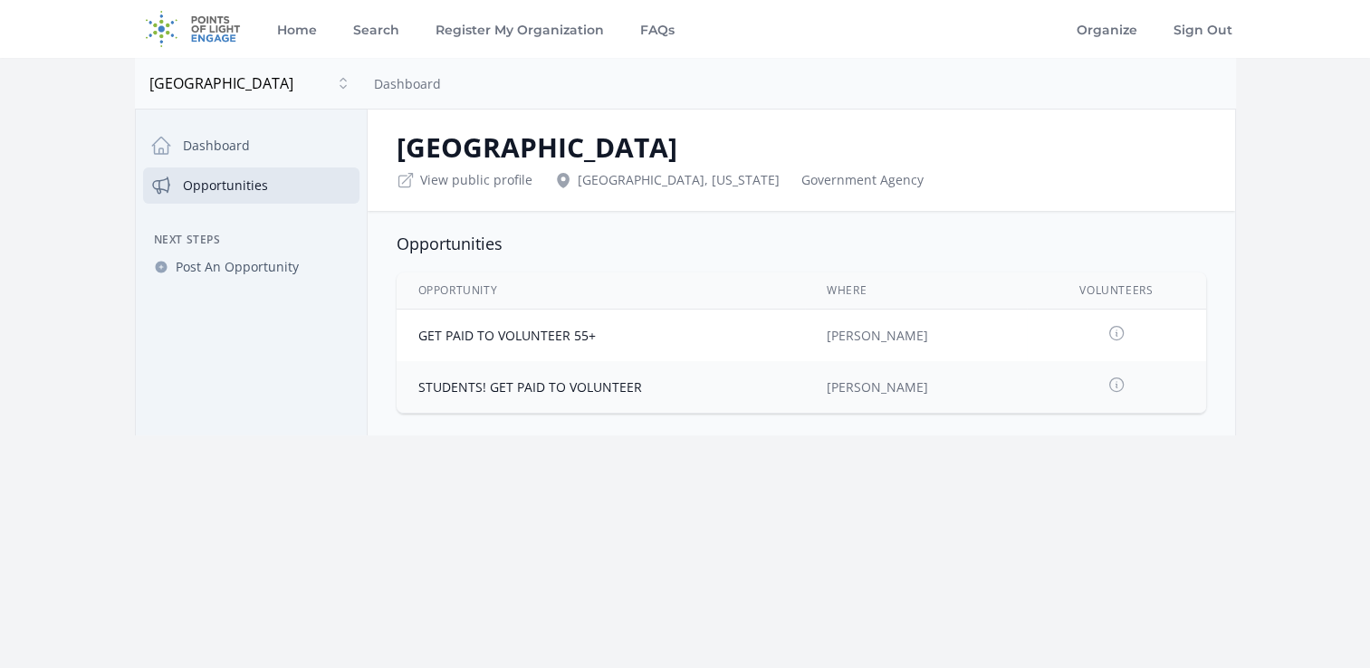
click at [453, 190] on div "[GEOGRAPHIC_DATA] View public profile [GEOGRAPHIC_DATA], [US_STATE] Government …" at bounding box center [801, 160] width 867 height 101
click at [451, 188] on link "View public profile" at bounding box center [476, 180] width 112 height 18
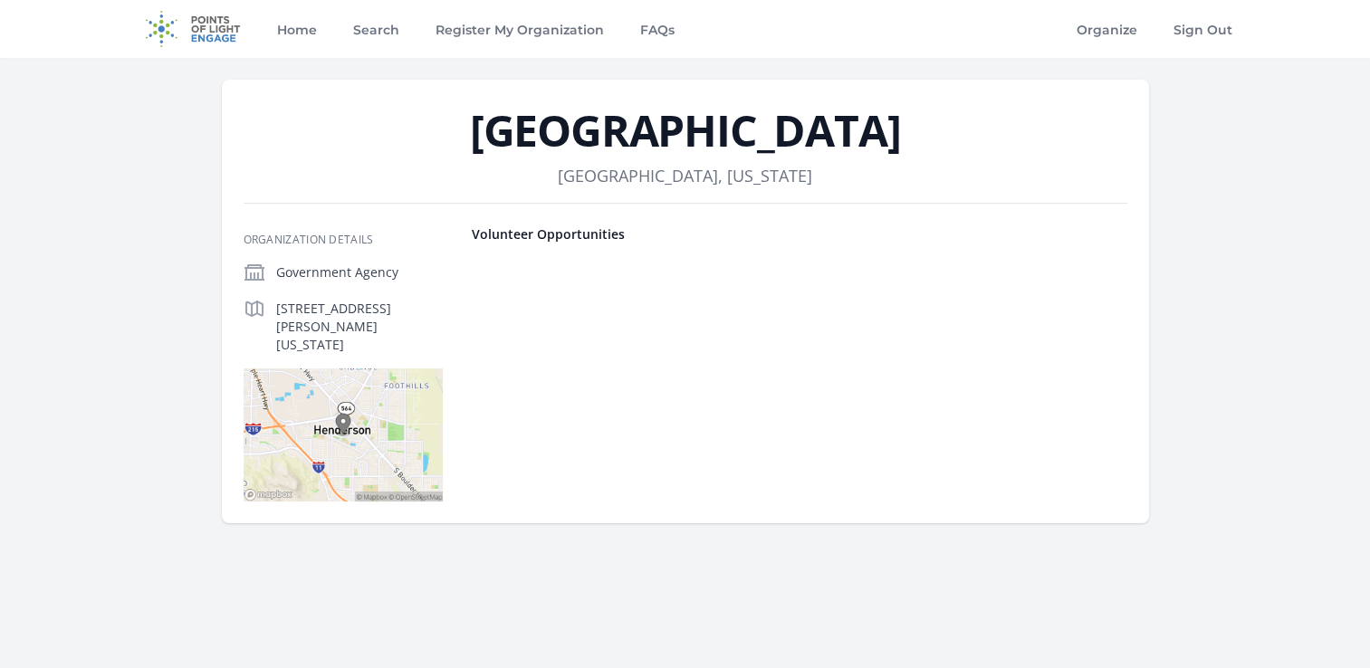
click at [641, 127] on h1 "[GEOGRAPHIC_DATA]" at bounding box center [686, 130] width 884 height 43
click at [565, 234] on h4 "Volunteer Opportunities" at bounding box center [800, 234] width 656 height 18
